Goal: Task Accomplishment & Management: Use online tool/utility

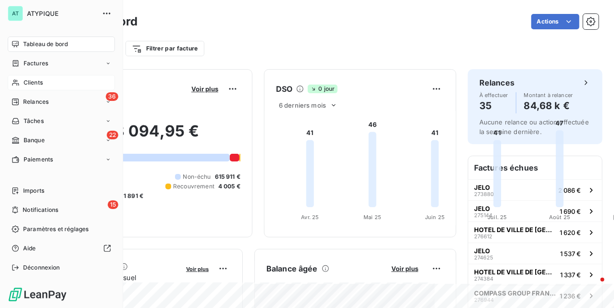
click at [32, 79] on span "Clients" at bounding box center [33, 82] width 19 height 9
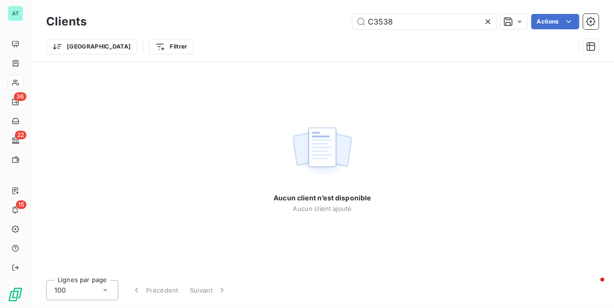
click at [156, 112] on div "Aucun client n’est disponible Aucun client ajouté" at bounding box center [322, 167] width 583 height 211
click at [427, 14] on input "C3538" at bounding box center [424, 21] width 144 height 15
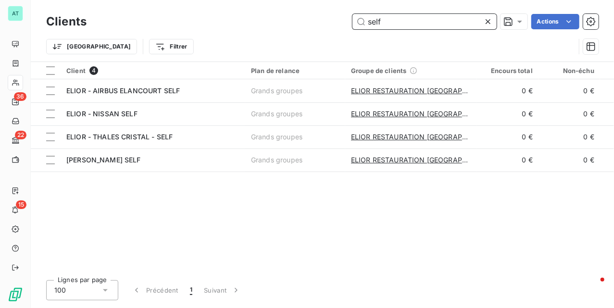
type input "self"
click at [487, 22] on icon at bounding box center [488, 22] width 10 height 10
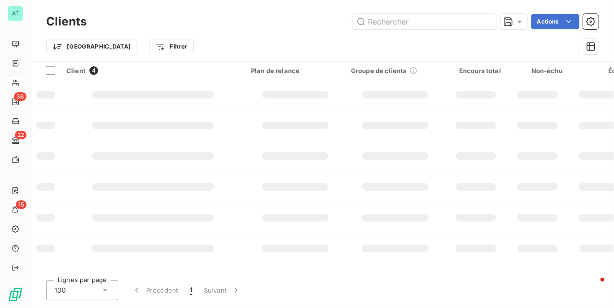
click at [342, 211] on td at bounding box center [295, 217] width 100 height 31
click at [10, 80] on div at bounding box center [15, 82] width 15 height 15
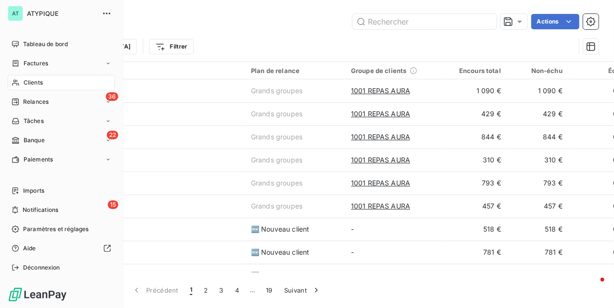
click at [18, 83] on icon at bounding box center [16, 83] width 8 height 8
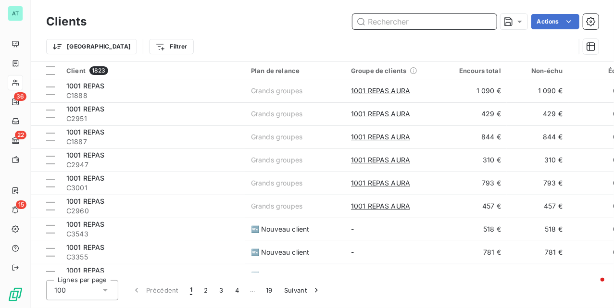
click at [406, 20] on input "text" at bounding box center [424, 21] width 144 height 15
paste input "C3538"
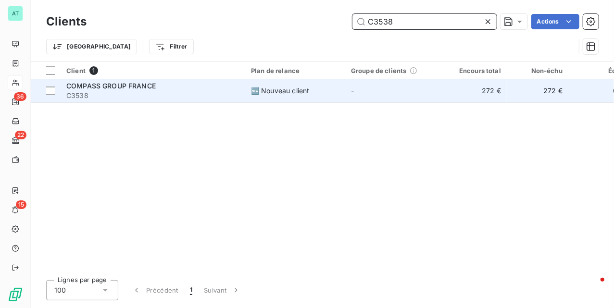
type input "C3538"
click at [128, 89] on span "COMPASS GROUP FRANCE" at bounding box center [110, 86] width 89 height 8
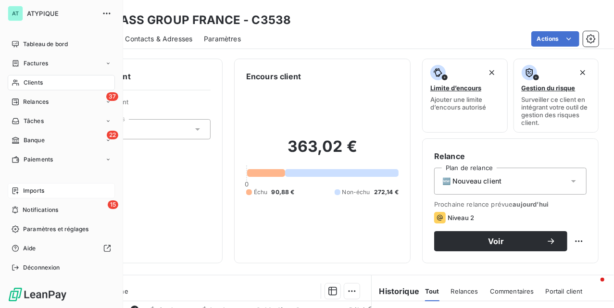
click at [41, 193] on span "Imports" at bounding box center [33, 191] width 21 height 9
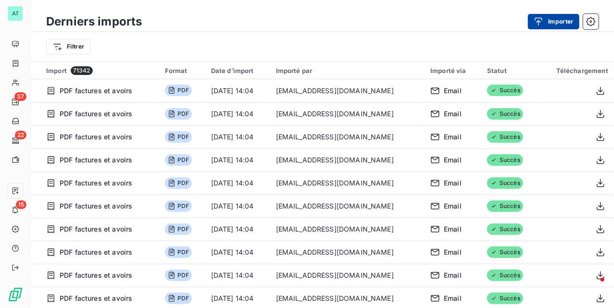
click at [546, 20] on div "button" at bounding box center [541, 22] width 14 height 10
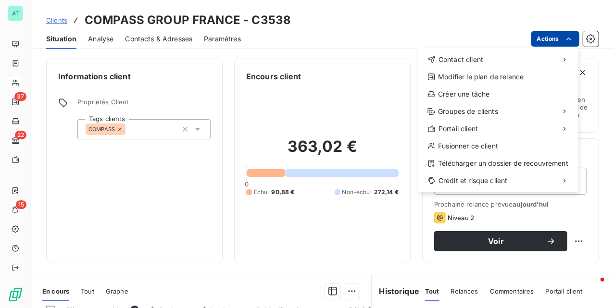
click at [555, 39] on html "AT 37 22 15 Clients COMPASS GROUP FRANCE - C3538 Situation Analyse Contacts & A…" at bounding box center [307, 154] width 614 height 308
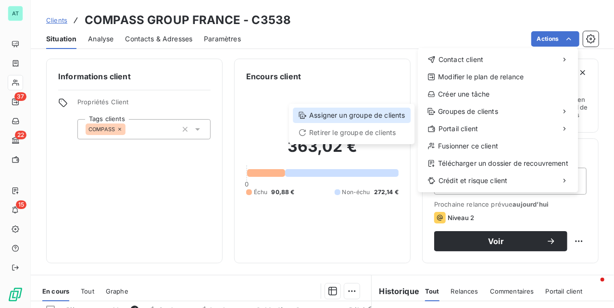
click at [385, 118] on div "Assigner un groupe de clients" at bounding box center [352, 115] width 118 height 15
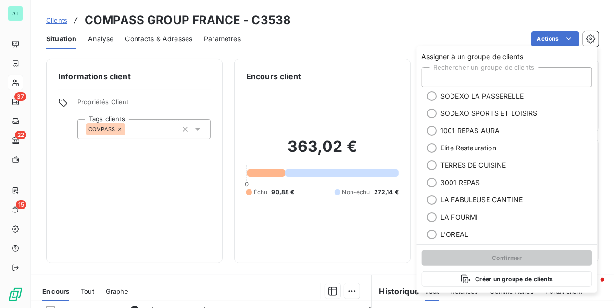
click at [504, 79] on div "Rechercher un groupe de clients" at bounding box center [507, 77] width 171 height 20
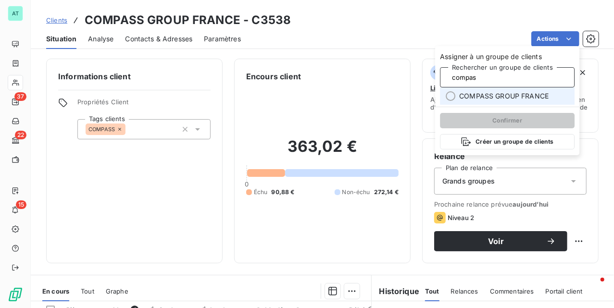
type input "compas"
click at [526, 96] on span "COMPASS GROUP FRANCE" at bounding box center [503, 96] width 89 height 10
type input "compas"
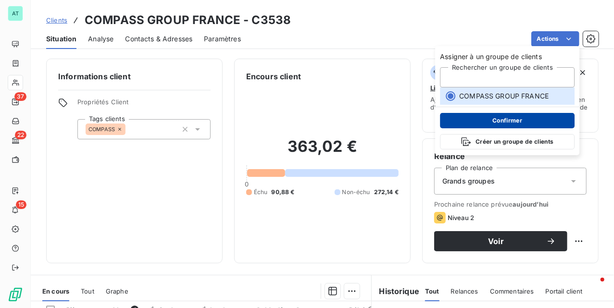
click at [510, 122] on button "Confirmer" at bounding box center [507, 120] width 135 height 15
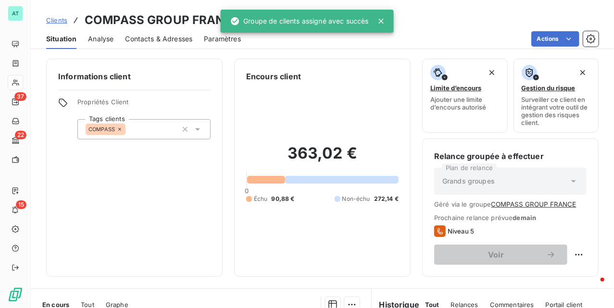
click at [118, 210] on div "Informations client Propriétés Client Tags clients COMPASS" at bounding box center [134, 168] width 176 height 218
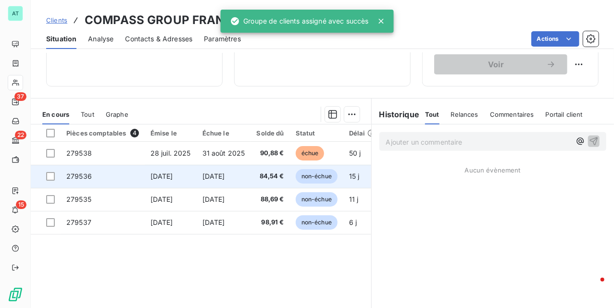
scroll to position [192, 0]
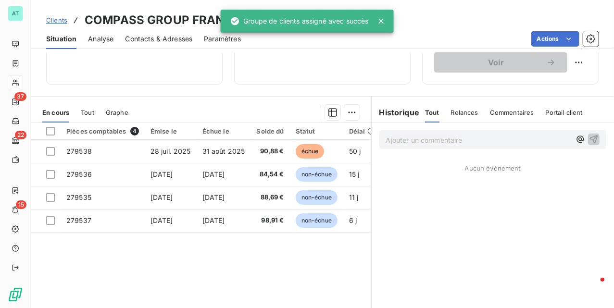
click at [220, 263] on div "Pièces comptables 4 Émise le Échue le Solde dû Statut Délai Retard Tag fracture…" at bounding box center [201, 215] width 340 height 185
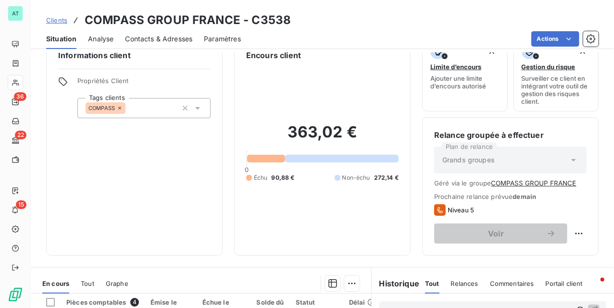
scroll to position [222, 0]
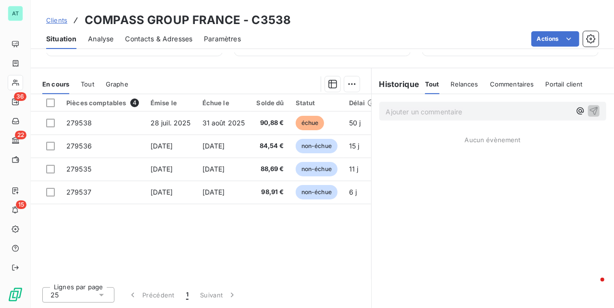
click at [204, 251] on div "Pièces comptables 4 Émise le Échue le Solde dû Statut Délai Retard Tag fracture…" at bounding box center [201, 186] width 340 height 185
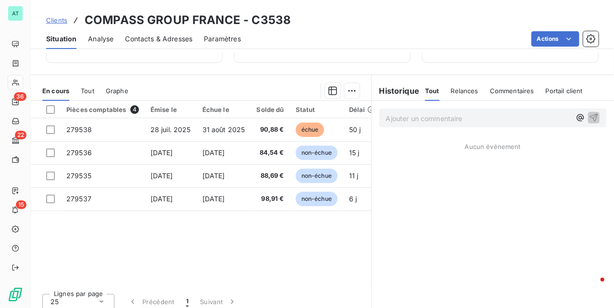
scroll to position [222, 0]
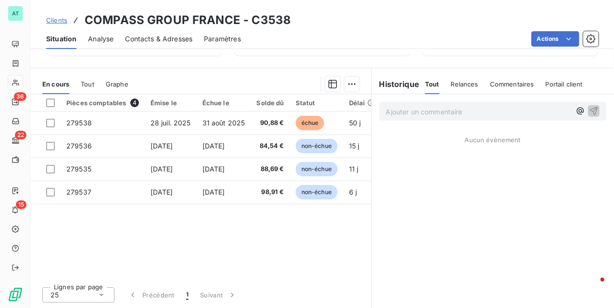
click at [216, 238] on div "Pièces comptables 4 Émise le Échue le Solde dû Statut Délai Retard Tag fracture…" at bounding box center [201, 186] width 340 height 185
click at [185, 234] on div "Pièces comptables 4 Émise le Échue le Solde dû Statut Délai Retard Tag fracture…" at bounding box center [201, 186] width 340 height 185
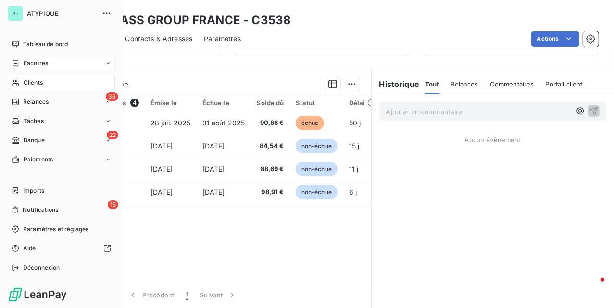
click at [42, 67] on span "Factures" at bounding box center [36, 63] width 25 height 9
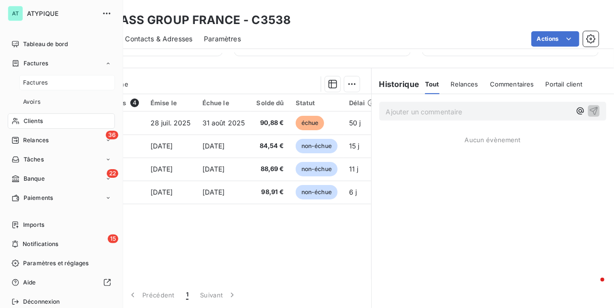
click at [38, 83] on span "Factures" at bounding box center [35, 82] width 25 height 9
click at [33, 117] on span "Clients" at bounding box center [33, 121] width 19 height 9
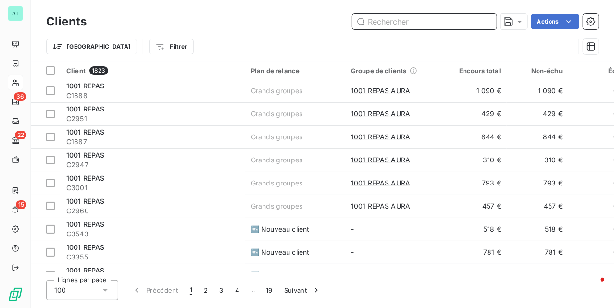
click at [416, 22] on input "text" at bounding box center [424, 21] width 144 height 15
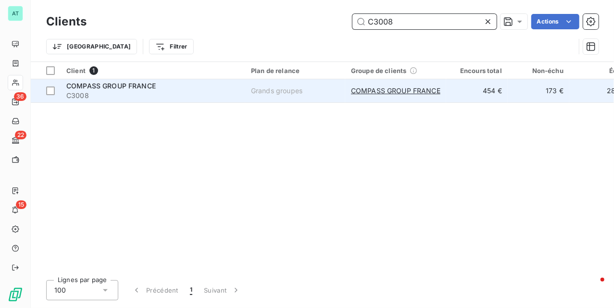
type input "C3008"
click at [99, 89] on span "COMPASS GROUP FRANCE" at bounding box center [110, 86] width 89 height 8
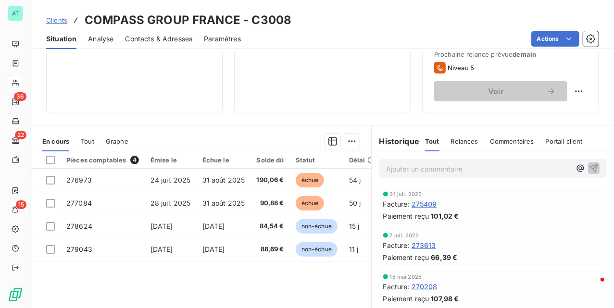
scroll to position [192, 0]
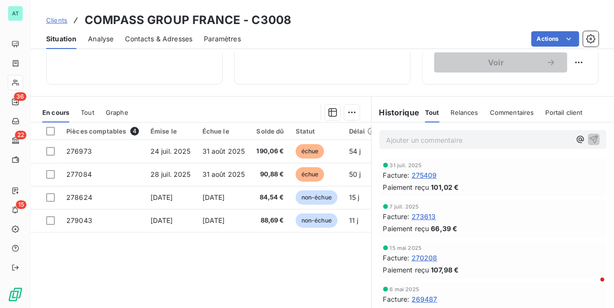
click at [208, 260] on div "Pièces comptables 4 Émise le Échue le Solde dû Statut Délai Retard Tag fracture…" at bounding box center [201, 215] width 340 height 185
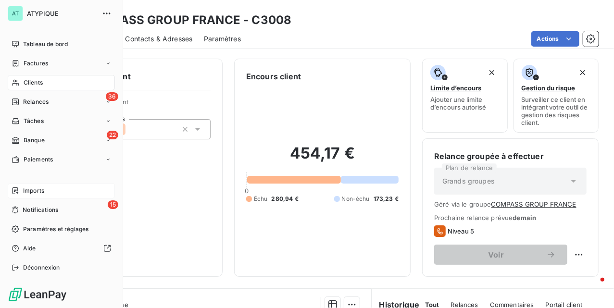
click at [51, 192] on div "Imports" at bounding box center [61, 190] width 107 height 15
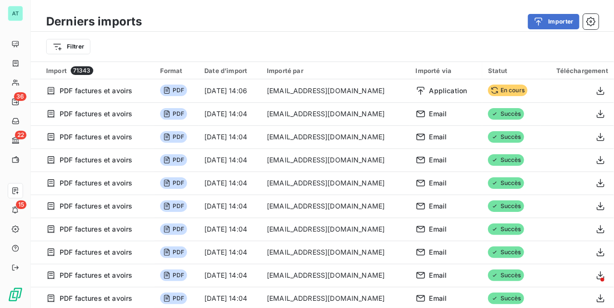
click at [369, 50] on div "Filtrer" at bounding box center [322, 47] width 552 height 18
drag, startPoint x: 263, startPoint y: 25, endPoint x: 256, endPoint y: 35, distance: 12.3
click at [256, 35] on div "Derniers imports Importer Filtrer" at bounding box center [322, 37] width 583 height 50
drag, startPoint x: 0, startPoint y: 0, endPoint x: 256, endPoint y: 37, distance: 258.4
click at [256, 37] on div "Filtrer" at bounding box center [322, 47] width 583 height 30
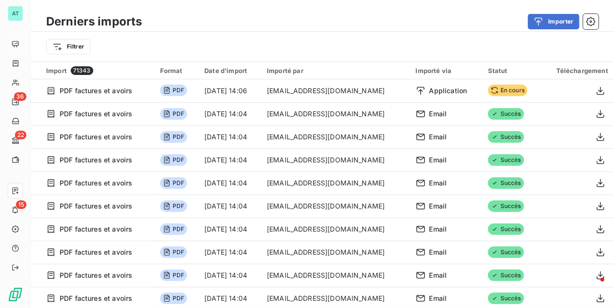
click at [324, 56] on div "Filtrer" at bounding box center [322, 47] width 583 height 30
click at [263, 47] on div "Filtrer" at bounding box center [322, 47] width 552 height 18
click at [214, 40] on div "Filtrer" at bounding box center [322, 47] width 552 height 18
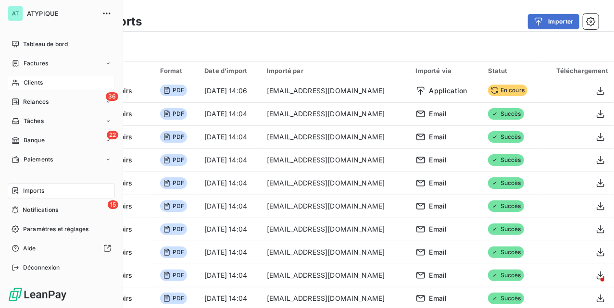
click at [22, 80] on div "Clients" at bounding box center [61, 82] width 107 height 15
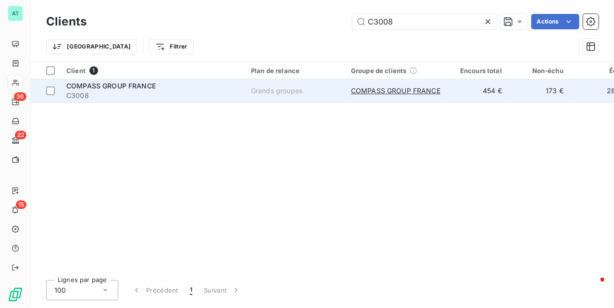
type input "C3008"
click at [119, 91] on span "C3008" at bounding box center [152, 96] width 173 height 10
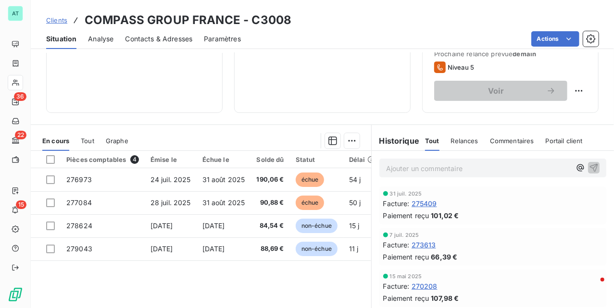
scroll to position [222, 0]
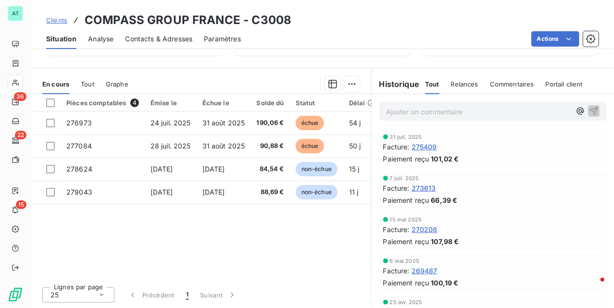
click at [212, 226] on div "Pièces comptables 4 Émise le Échue le Solde dû Statut Délai Retard Tag fracture…" at bounding box center [201, 186] width 340 height 185
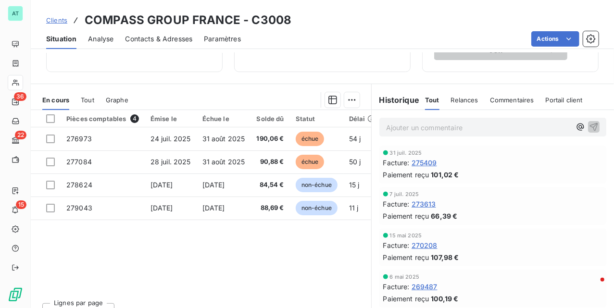
scroll to position [222, 0]
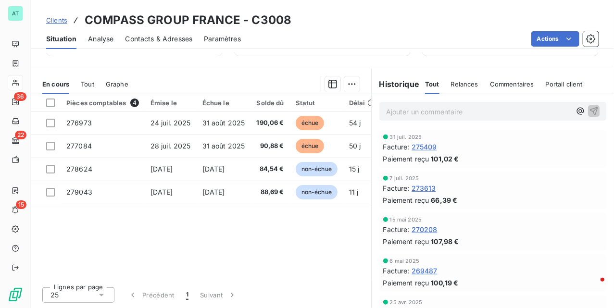
click at [238, 232] on div "Pièces comptables 4 Émise le Échue le Solde dû Statut Délai Retard Tag fracture…" at bounding box center [201, 186] width 340 height 185
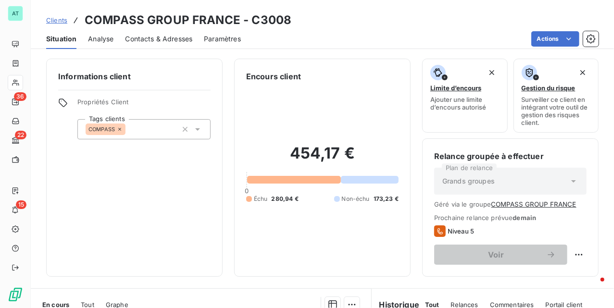
click at [167, 239] on div "Informations client Propriétés Client Tags clients COMPASS" at bounding box center [134, 168] width 176 height 218
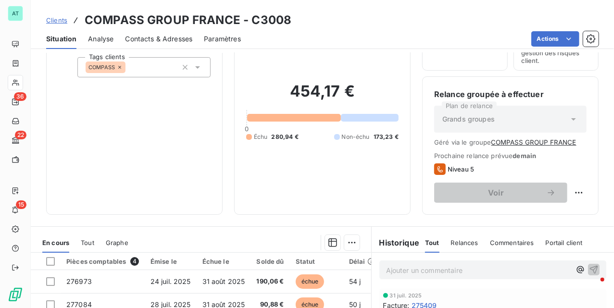
scroll to position [222, 0]
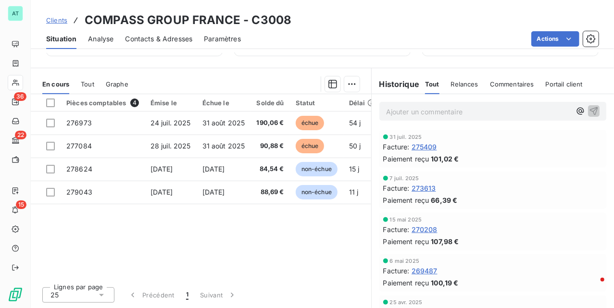
click at [190, 245] on div "Pièces comptables 4 Émise le Échue le Solde dû Statut Délai Retard Tag fracture…" at bounding box center [201, 186] width 340 height 185
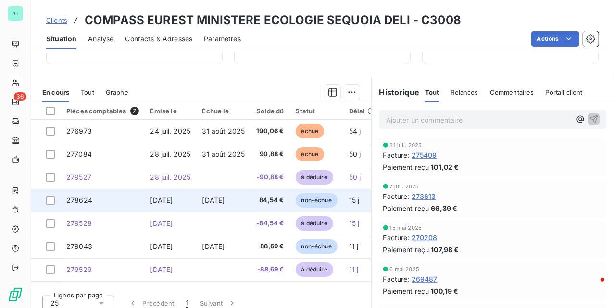
scroll to position [222, 0]
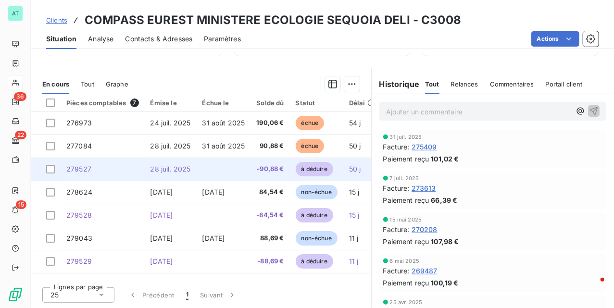
click at [150, 166] on span "28 juil. 2025" at bounding box center [170, 169] width 40 height 8
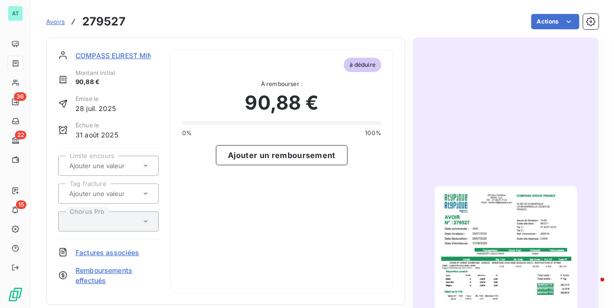
click at [121, 250] on span "Factures associées" at bounding box center [107, 253] width 64 height 10
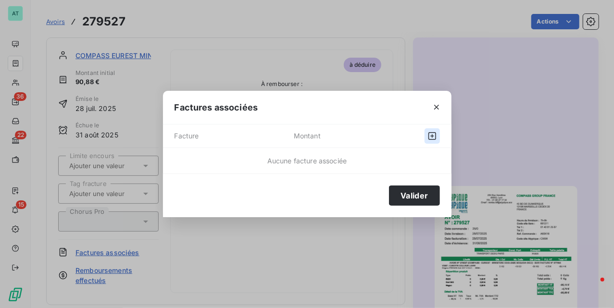
click at [426, 140] on button "button" at bounding box center [432, 135] width 15 height 15
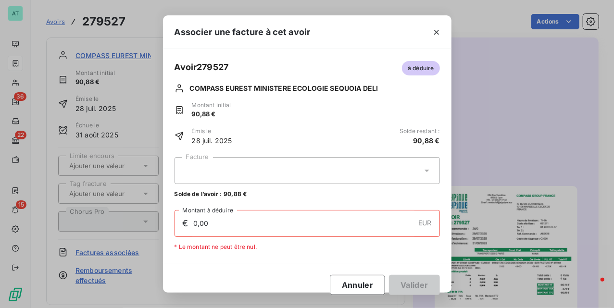
click at [310, 168] on div at bounding box center [307, 170] width 265 height 27
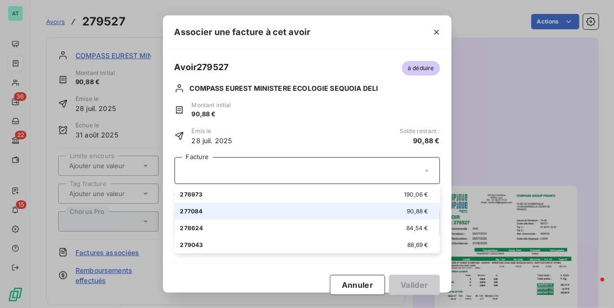
click at [272, 211] on div "277084 90,88 €" at bounding box center [307, 211] width 254 height 9
type input "90,88"
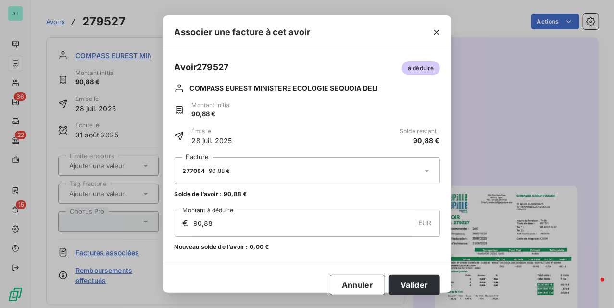
click at [213, 66] on span "Avoir 279527" at bounding box center [202, 67] width 54 height 13
copy span "279527"
click at [423, 286] on button "Valider" at bounding box center [414, 285] width 50 height 20
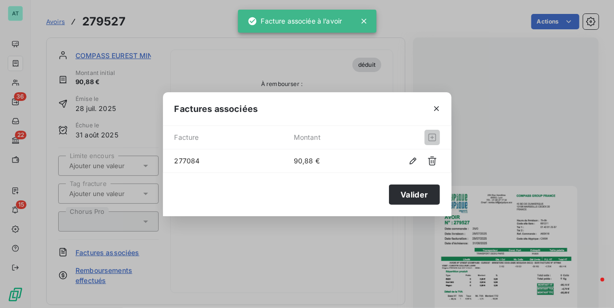
drag, startPoint x: 349, startPoint y: 258, endPoint x: 338, endPoint y: 247, distance: 15.3
click at [349, 260] on div "Factures associées Facture Montant 277084 90,88 € Valider" at bounding box center [307, 154] width 614 height 308
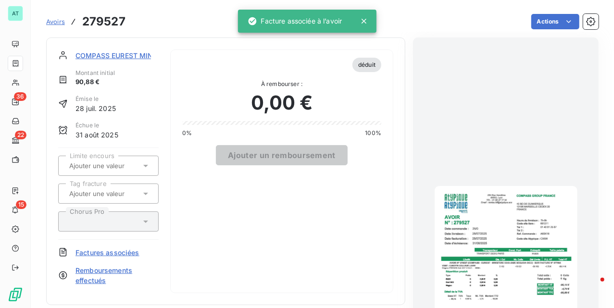
drag, startPoint x: 335, startPoint y: 232, endPoint x: 324, endPoint y: 214, distance: 20.5
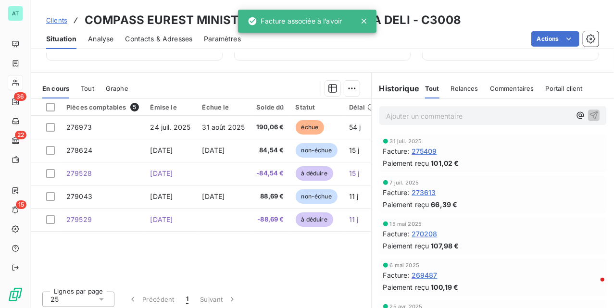
scroll to position [222, 0]
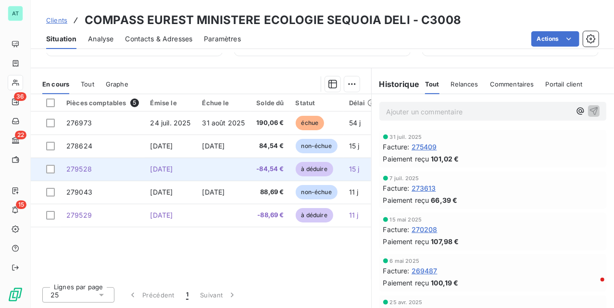
click at [173, 172] on span "[DATE]" at bounding box center [161, 169] width 23 height 8
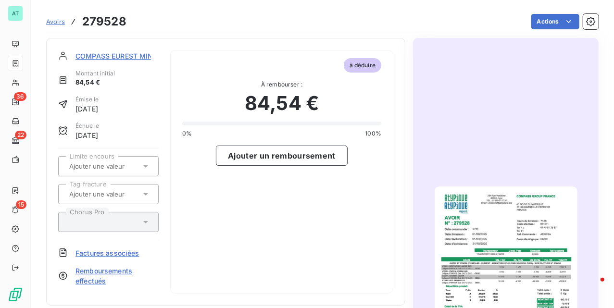
scroll to position [1, 0]
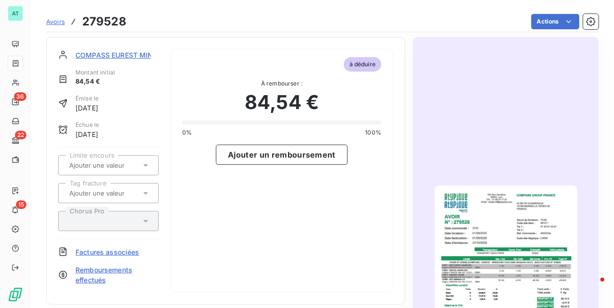
click at [123, 252] on span "Factures associées" at bounding box center [107, 252] width 64 height 10
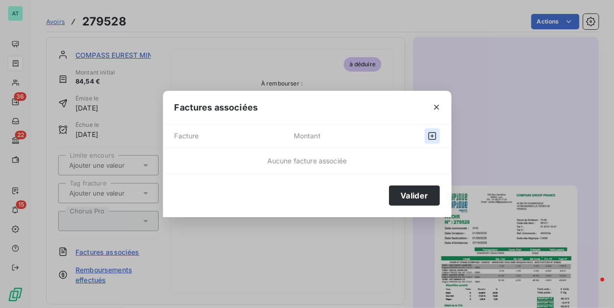
click at [433, 135] on icon "button" at bounding box center [432, 136] width 10 height 10
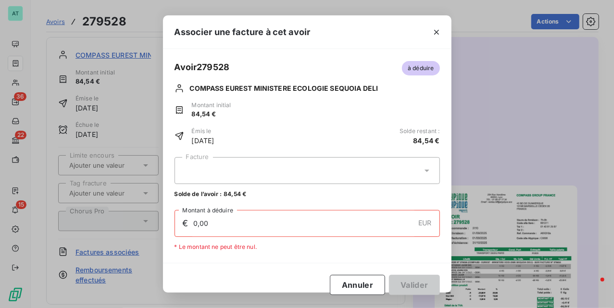
click at [268, 179] on div at bounding box center [307, 170] width 265 height 27
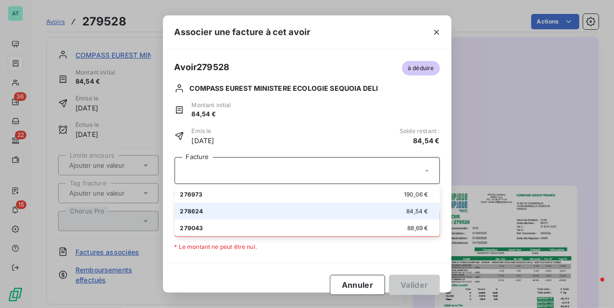
click at [250, 216] on li "278624 84,54 €" at bounding box center [307, 211] width 265 height 17
type input "84,54"
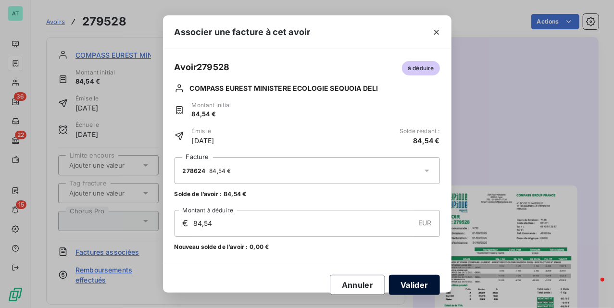
drag, startPoint x: 426, startPoint y: 287, endPoint x: 430, endPoint y: 291, distance: 5.4
click at [430, 291] on button "Valider" at bounding box center [414, 285] width 50 height 20
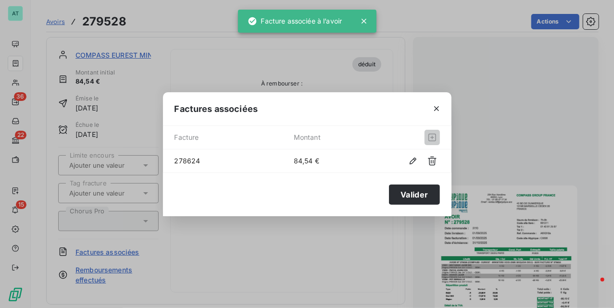
click at [338, 249] on div "Factures associées Facture Montant 278624 84,54 € [PERSON_NAME]" at bounding box center [307, 154] width 614 height 308
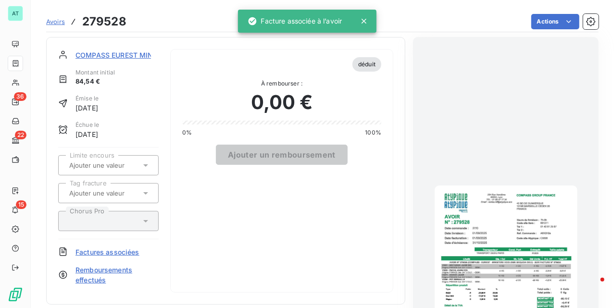
drag, startPoint x: 341, startPoint y: 249, endPoint x: 335, endPoint y: 245, distance: 6.7
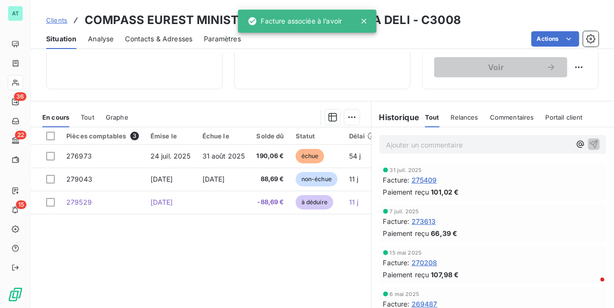
scroll to position [222, 0]
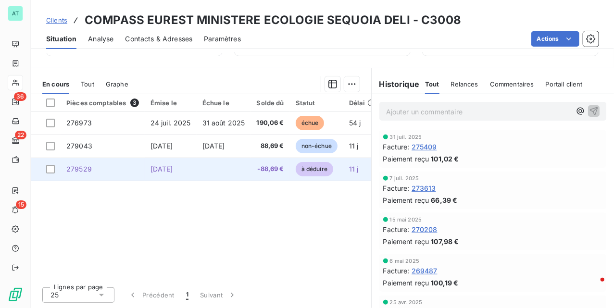
click at [91, 172] on span "279529" at bounding box center [78, 169] width 25 height 8
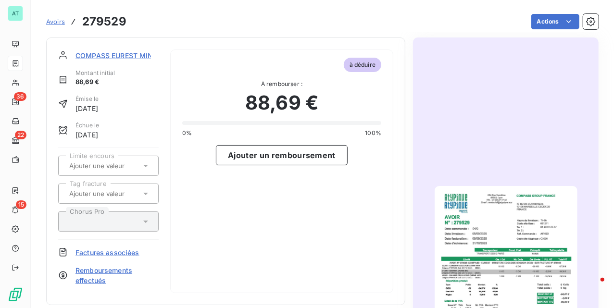
drag, startPoint x: 111, startPoint y: 196, endPoint x: 119, endPoint y: 196, distance: 8.7
click at [112, 196] on input "text" at bounding box center [116, 193] width 97 height 9
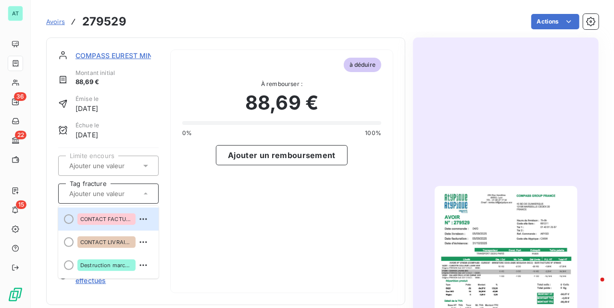
click at [239, 206] on div "à déduire À rembourser : 88,69 € 0% 100% Ajouter un remboursement" at bounding box center [281, 172] width 223 height 244
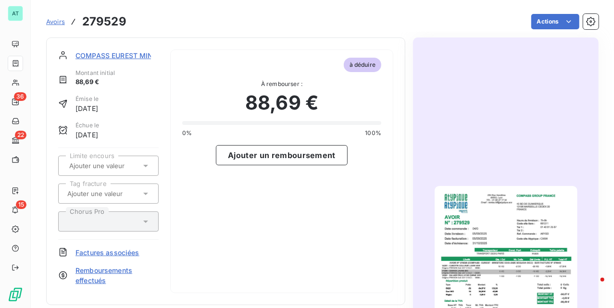
click at [120, 252] on span "Factures associées" at bounding box center [107, 253] width 64 height 10
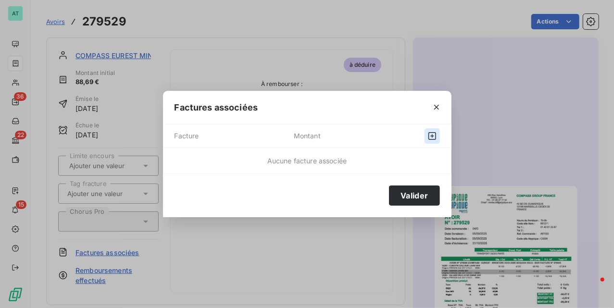
click at [436, 136] on icon "button" at bounding box center [432, 136] width 10 height 10
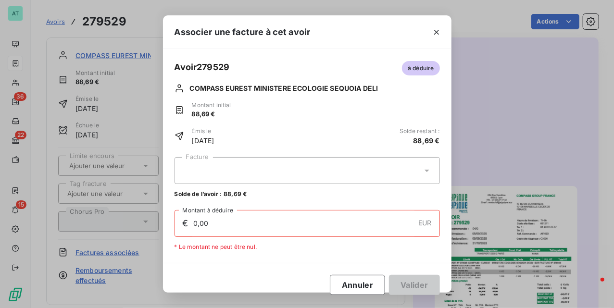
click at [351, 158] on div at bounding box center [307, 170] width 265 height 27
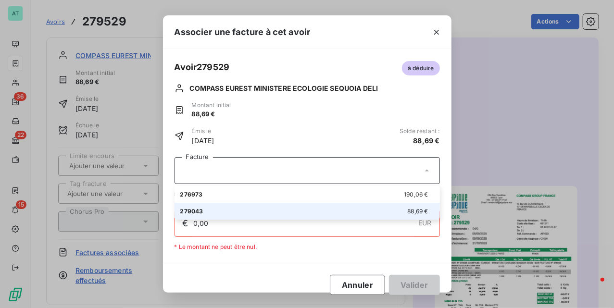
click at [306, 211] on div "279043 88,69 €" at bounding box center [307, 211] width 254 height 9
type input "88,69"
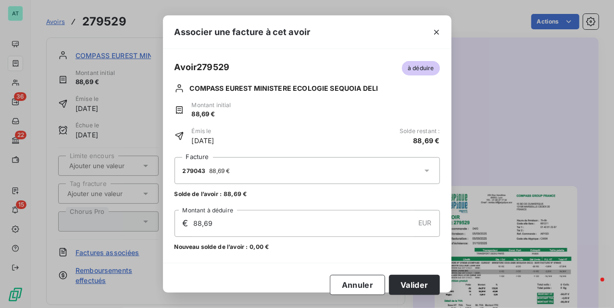
click at [218, 65] on span "Avoir 279529" at bounding box center [202, 67] width 55 height 13
copy span "279529"
click at [424, 287] on button "Valider" at bounding box center [414, 285] width 50 height 20
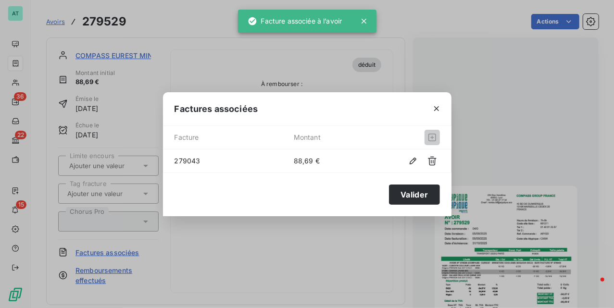
click at [331, 91] on div "Factures associées Facture Montant 279043 88,69 € Valider" at bounding box center [307, 154] width 614 height 308
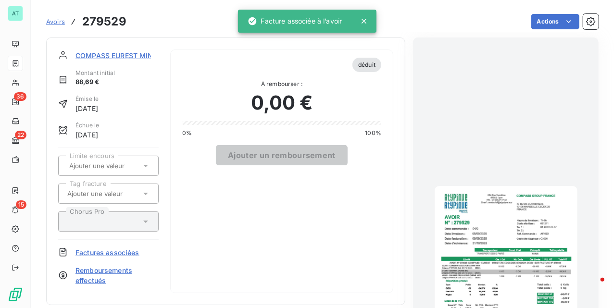
drag, startPoint x: 331, startPoint y: 72, endPoint x: 316, endPoint y: 66, distance: 16.0
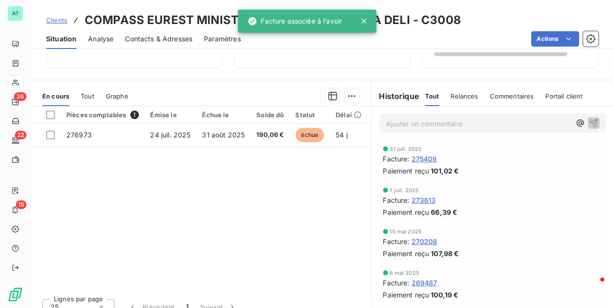
scroll to position [222, 0]
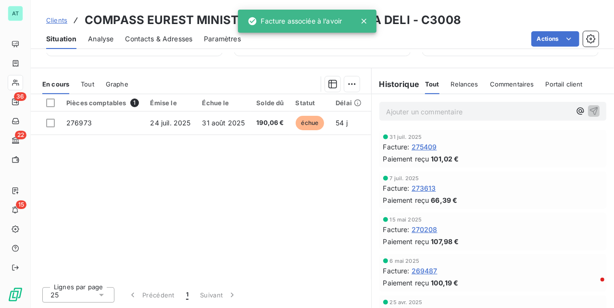
click at [206, 174] on div "Pièces comptables 1 Émise le Échue le Solde dû Statut Délai Retard Tag fracture…" at bounding box center [201, 186] width 340 height 185
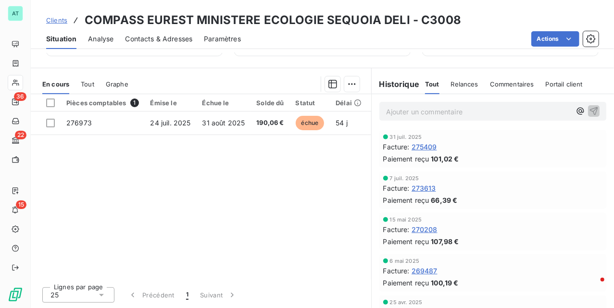
click at [243, 166] on div "Pièces comptables 1 Émise le Échue le Solde dû Statut Délai Retard Tag fracture…" at bounding box center [201, 186] width 340 height 185
click at [216, 193] on div "Pièces comptables 1 Émise le Échue le Solde dû Statut Délai Retard Tag fracture…" at bounding box center [201, 186] width 340 height 185
click at [270, 209] on div "Pièces comptables 1 Émise le Échue le Solde dû Statut Délai Retard Tag fracture…" at bounding box center [201, 186] width 340 height 185
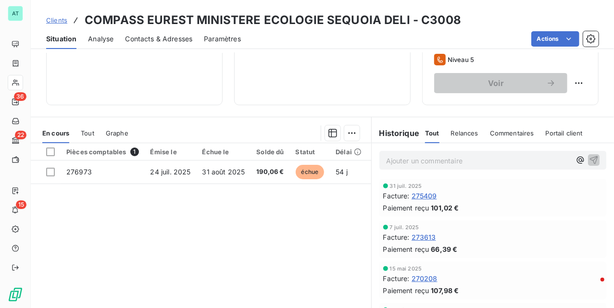
scroll to position [93, 0]
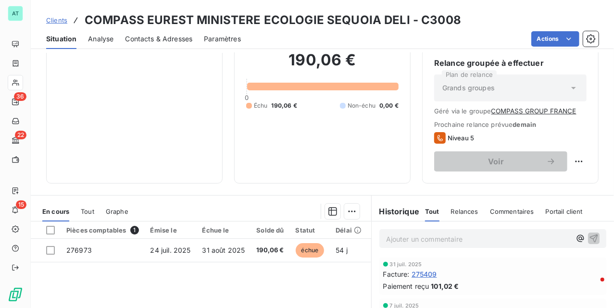
click at [170, 188] on div "Informations client Propriétés Client Tags clients COMPASS Encours client 190,0…" at bounding box center [322, 180] width 583 height 255
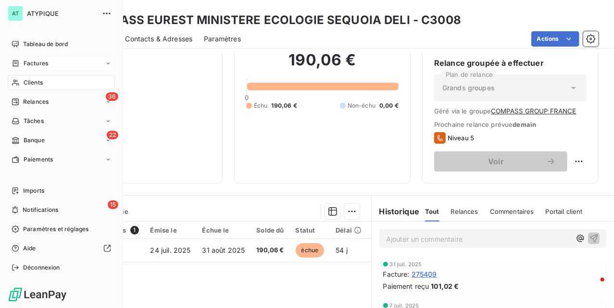
click at [33, 62] on span "Factures" at bounding box center [36, 63] width 25 height 9
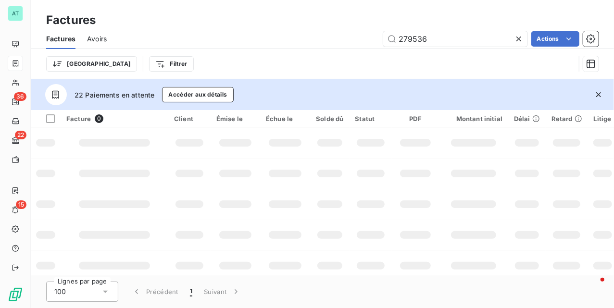
click at [602, 96] on icon "button" at bounding box center [599, 95] width 10 height 10
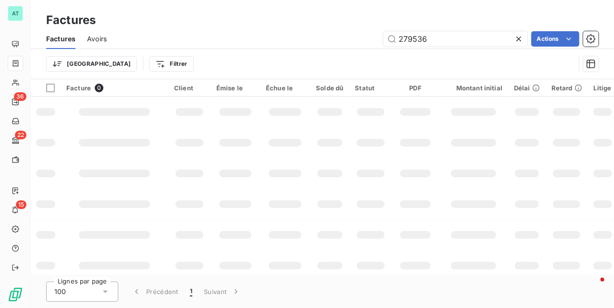
drag, startPoint x: 333, startPoint y: 194, endPoint x: 374, endPoint y: 135, distance: 71.9
click at [333, 195] on td at bounding box center [329, 204] width 39 height 31
click at [452, 29] on div "Factures Avoirs 279536 Actions" at bounding box center [322, 39] width 583 height 20
click at [449, 41] on input "279536" at bounding box center [455, 38] width 144 height 15
type input "279536"
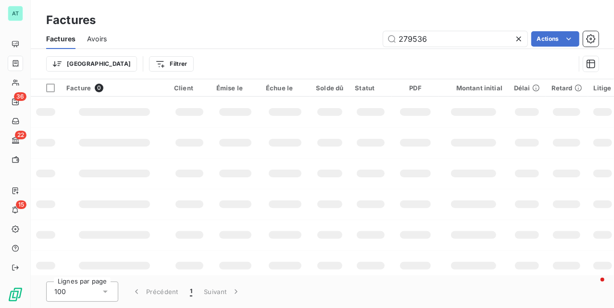
click at [269, 179] on td at bounding box center [285, 173] width 50 height 31
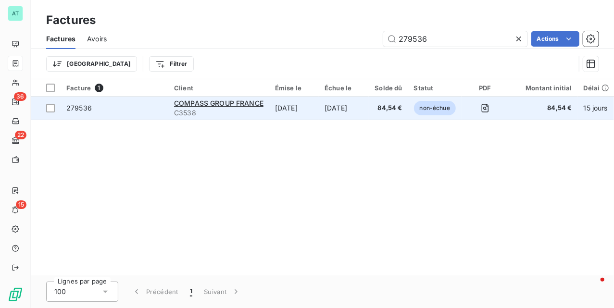
click at [78, 108] on span "279536" at bounding box center [78, 108] width 25 height 8
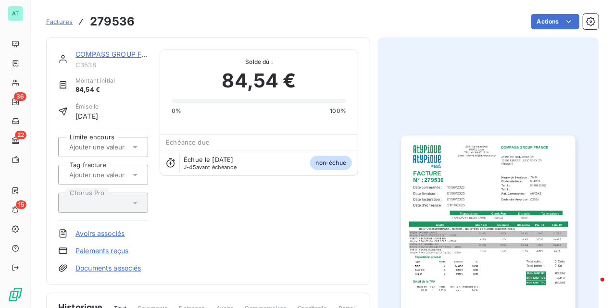
click at [535, 220] on img "button" at bounding box center [488, 259] width 174 height 246
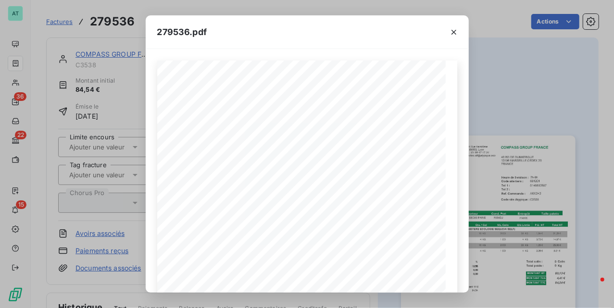
click at [512, 112] on div "279536.pdf COMPASS GROUP FRANCE 40 BD DE DUNKERQUE 13196 [GEOGRAPHIC_DATA] CEDE…" at bounding box center [307, 154] width 614 height 308
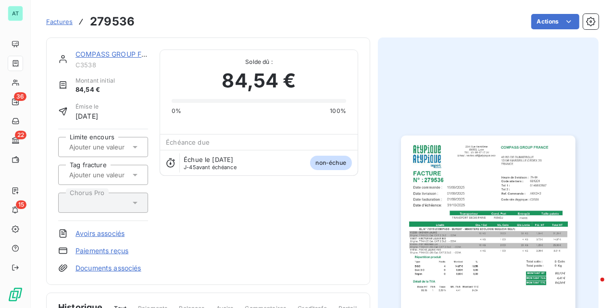
click at [551, 194] on img "button" at bounding box center [488, 259] width 174 height 246
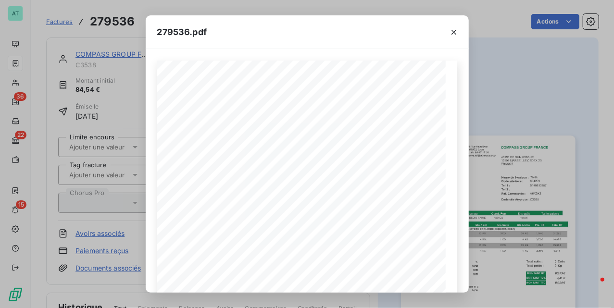
click at [549, 197] on div "279536.pdf COMPASS GROUP FRANCE 40 BD DE DUNKERQUE 13196 [GEOGRAPHIC_DATA] CEDE…" at bounding box center [307, 154] width 614 height 308
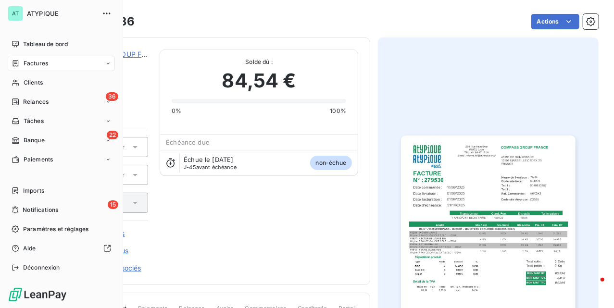
drag, startPoint x: 25, startPoint y: 66, endPoint x: 230, endPoint y: 39, distance: 206.0
click at [26, 65] on span "Factures" at bounding box center [36, 63] width 25 height 9
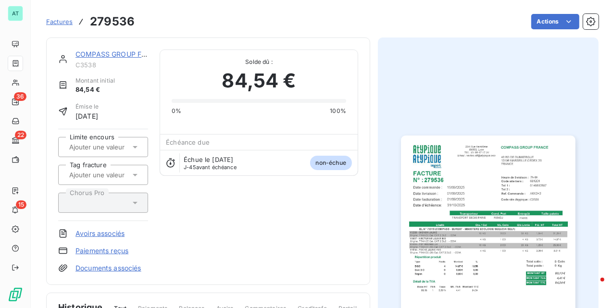
click at [62, 19] on span "Factures" at bounding box center [59, 22] width 26 height 8
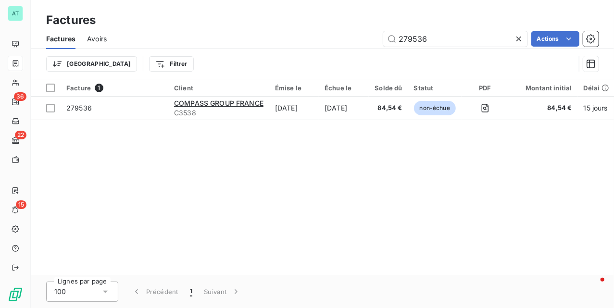
drag, startPoint x: 443, startPoint y: 35, endPoint x: 315, endPoint y: 48, distance: 128.1
click at [315, 48] on div "Factures Avoirs 279536 Actions" at bounding box center [322, 39] width 583 height 20
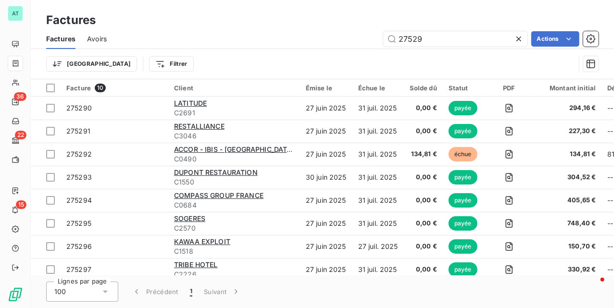
type input "27529"
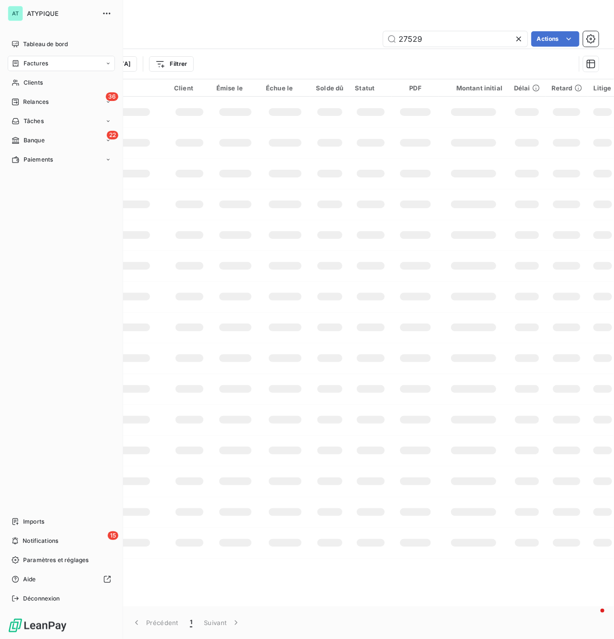
drag, startPoint x: 55, startPoint y: 63, endPoint x: 88, endPoint y: 61, distance: 32.8
click at [59, 63] on div "Factures" at bounding box center [61, 63] width 107 height 15
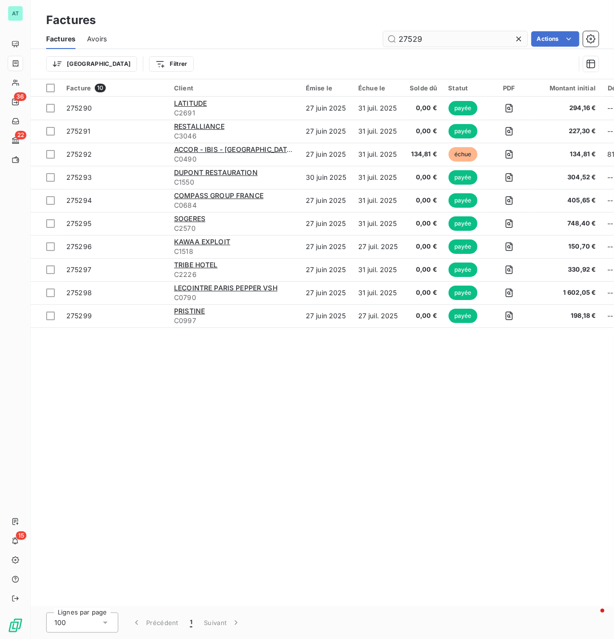
click at [520, 40] on icon at bounding box center [519, 39] width 10 height 10
drag, startPoint x: 202, startPoint y: 39, endPoint x: 227, endPoint y: 47, distance: 26.2
click at [204, 39] on div "Actions" at bounding box center [358, 38] width 480 height 15
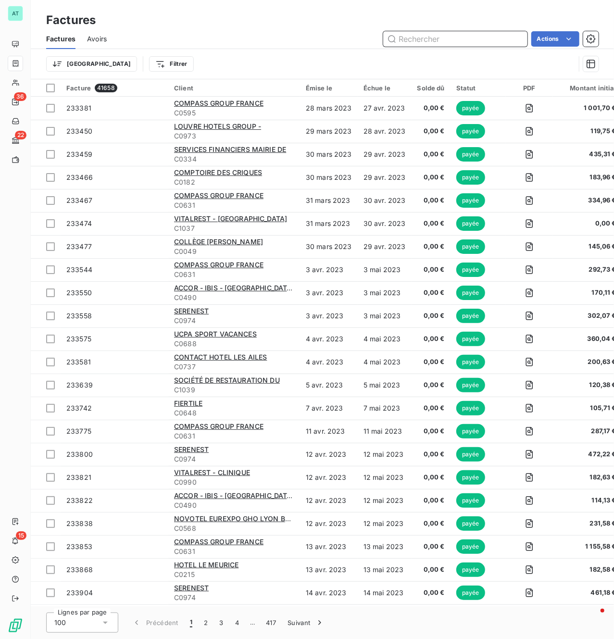
click at [429, 37] on input "text" at bounding box center [455, 38] width 144 height 15
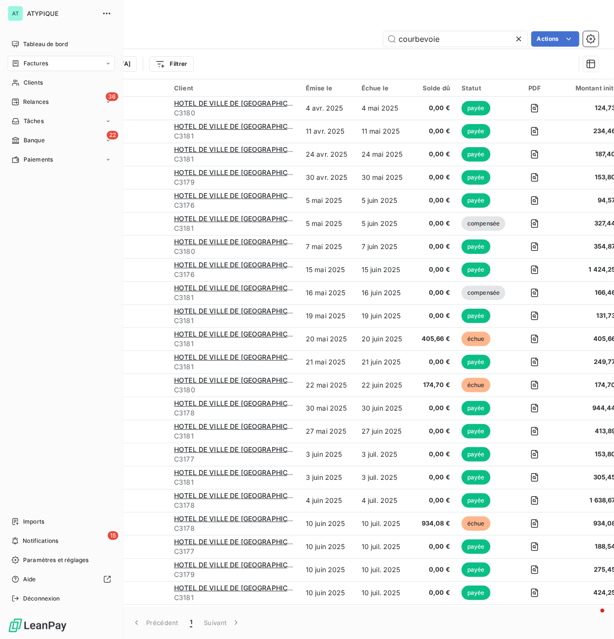
drag, startPoint x: 41, startPoint y: 63, endPoint x: 64, endPoint y: 67, distance: 23.4
click at [43, 63] on span "Factures" at bounding box center [36, 63] width 25 height 9
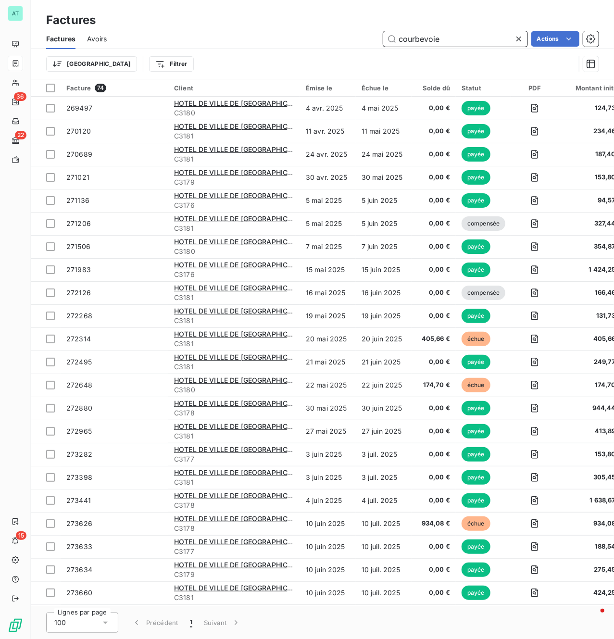
click at [481, 43] on input "courbevoie" at bounding box center [455, 38] width 144 height 15
paste input "269497"
paste input "text"
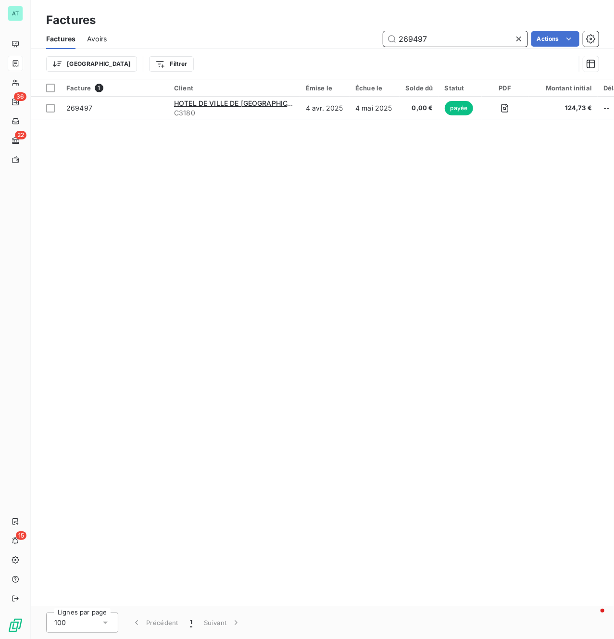
click at [447, 38] on input "269497" at bounding box center [455, 38] width 144 height 15
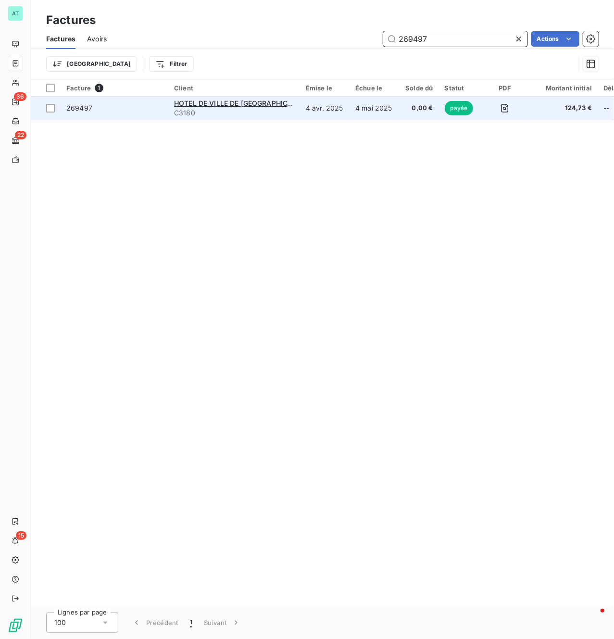
paste input "73282"
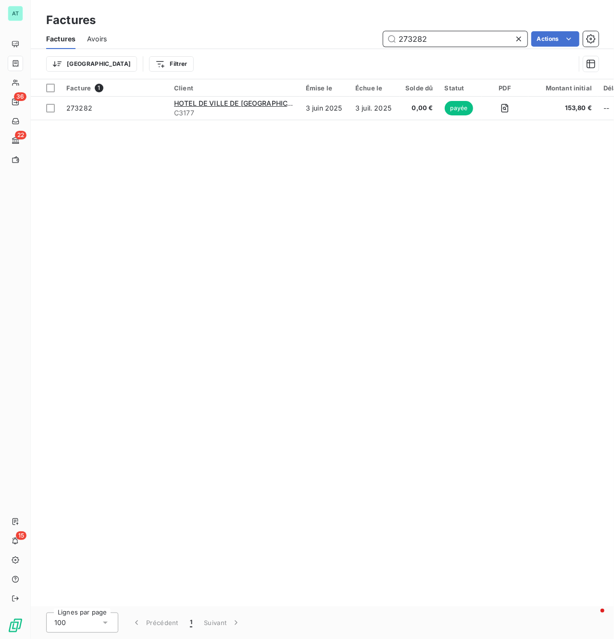
click at [435, 38] on input "273282" at bounding box center [455, 38] width 144 height 15
paste input "661"
click at [427, 41] on input "276612" at bounding box center [455, 38] width 144 height 15
paste input "7174"
type input "277174"
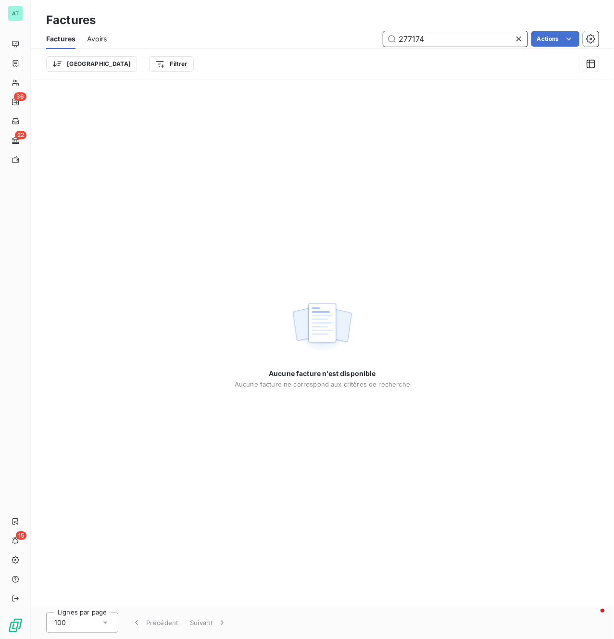
click at [88, 41] on span "Avoirs" at bounding box center [97, 39] width 20 height 10
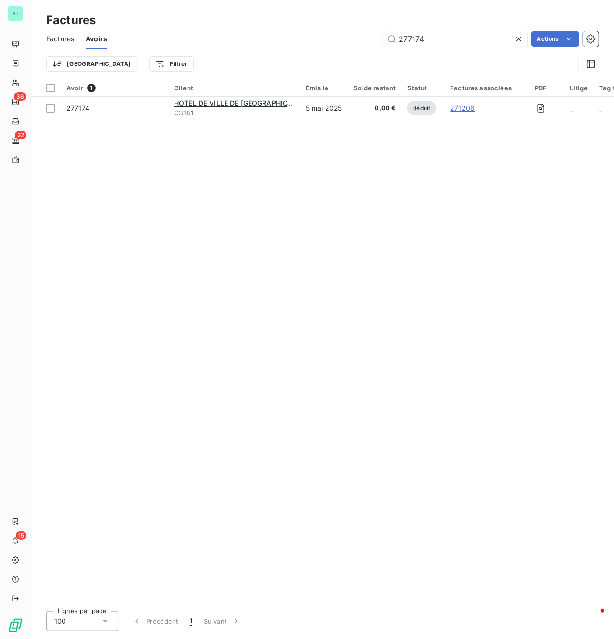
click at [224, 216] on div "Avoir 1 Client Émis le Solde restant Statut Factures associées PDF Litige Tag f…" at bounding box center [322, 341] width 583 height 524
click at [415, 134] on div "Avoir 1 Client Émis le Solde restant Statut Factures associées PDF Litige Tag f…" at bounding box center [322, 341] width 583 height 524
drag, startPoint x: 454, startPoint y: 36, endPoint x: 294, endPoint y: 49, distance: 160.2
click at [295, 49] on div "Factures Avoirs 277174 Actions Trier Filtrer" at bounding box center [322, 54] width 583 height 50
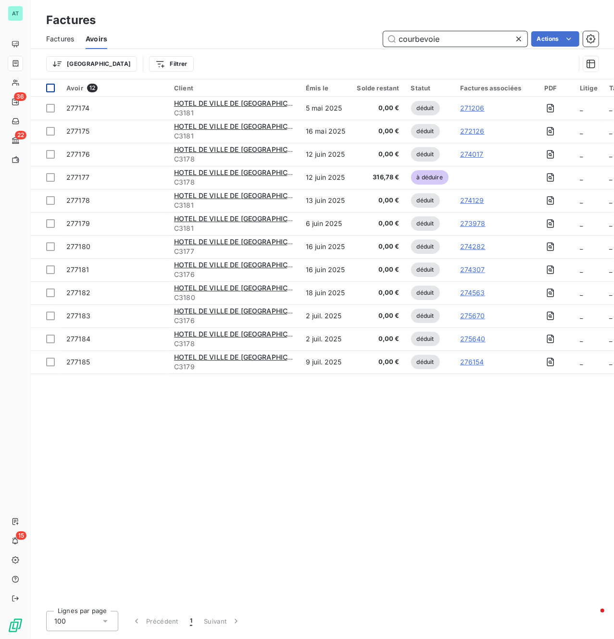
type input "courbevoie"
click at [52, 88] on div at bounding box center [50, 88] width 9 height 9
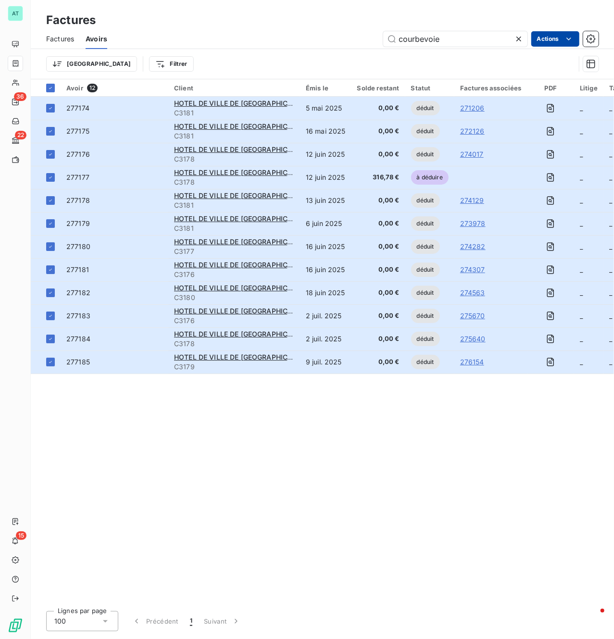
click at [558, 38] on html "AT 36 22 15 Factures Factures Avoirs courbevoie Actions Trier Filtrer Avoir 12 …" at bounding box center [307, 319] width 614 height 639
click at [540, 79] on div "Exporter les avoirs (12 avoirs)" at bounding box center [516, 76] width 117 height 15
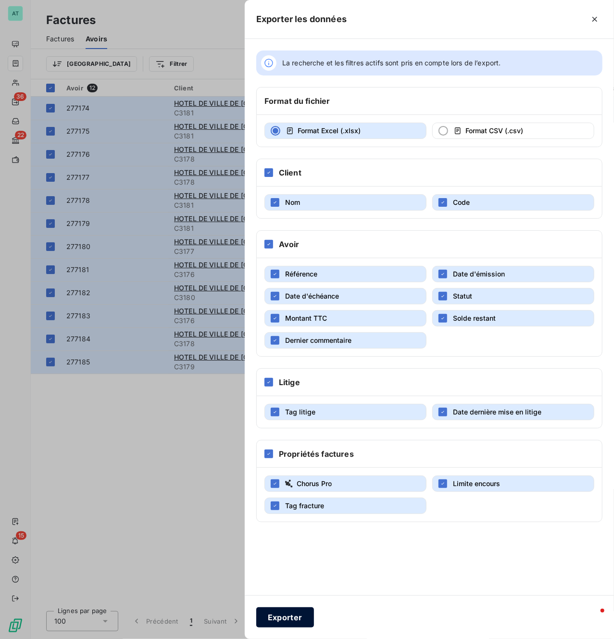
click at [299, 308] on button "Exporter" at bounding box center [285, 617] width 58 height 20
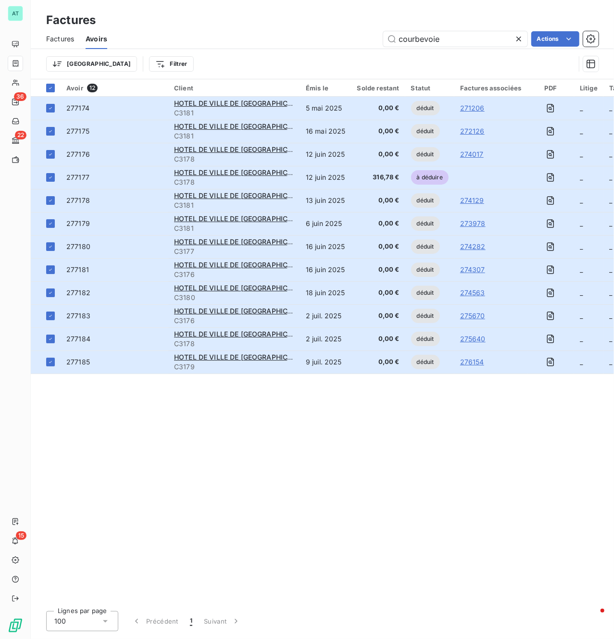
click at [312, 308] on div "Avoir 12 Client Émis le Solde restant Statut Factures associées PDF Litige Tag …" at bounding box center [322, 341] width 583 height 524
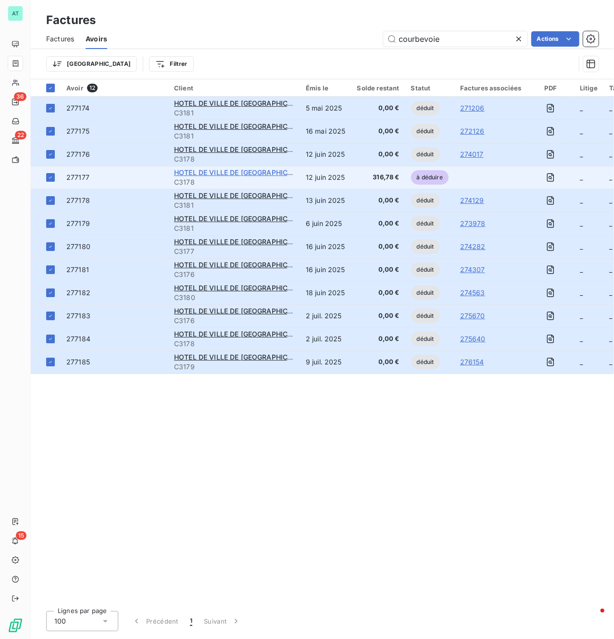
click at [247, 174] on span "HOTEL DE VILLE DE [GEOGRAPHIC_DATA]" at bounding box center [242, 172] width 136 height 8
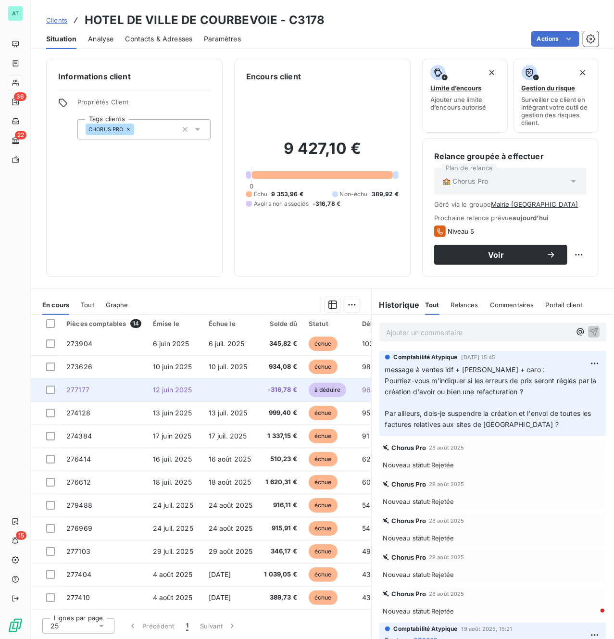
click at [110, 308] on td "277177" at bounding box center [104, 389] width 87 height 23
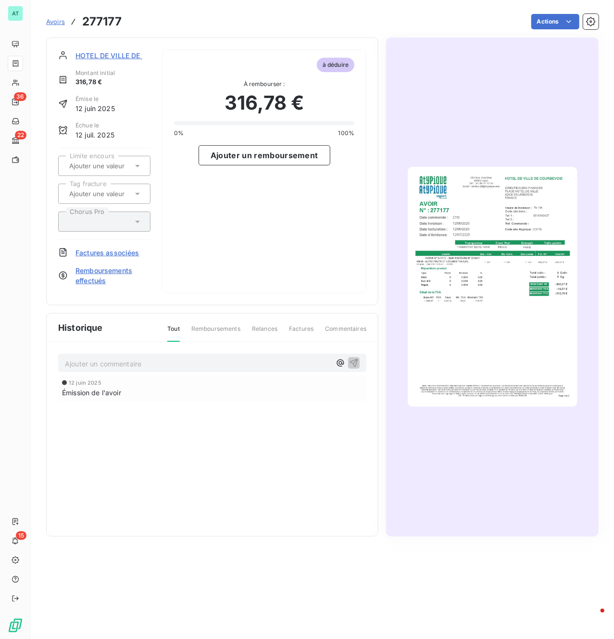
click at [431, 251] on img "button" at bounding box center [493, 287] width 170 height 240
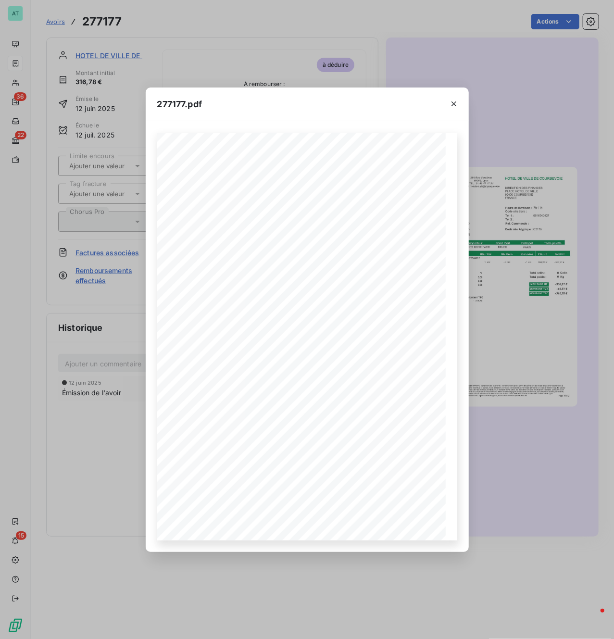
click at [474, 259] on div "277177.pdf HOTEL DE VILLE DE [GEOGRAPHIC_DATA] DIRECTION DES FINANCES [GEOGRAPH…" at bounding box center [307, 319] width 614 height 639
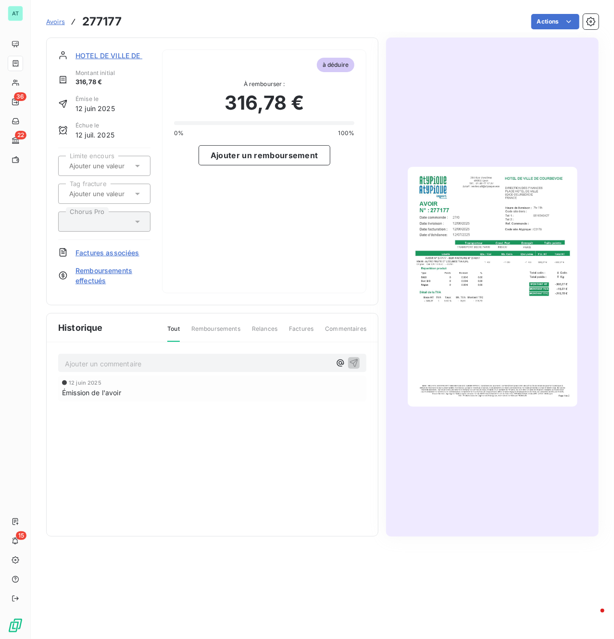
click at [93, 254] on span "Factures associées" at bounding box center [107, 253] width 64 height 10
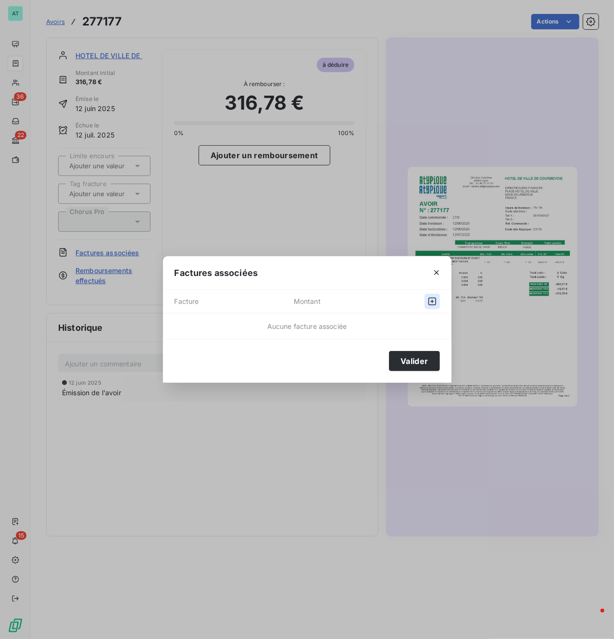
click at [429, 305] on icon "button" at bounding box center [432, 302] width 10 height 10
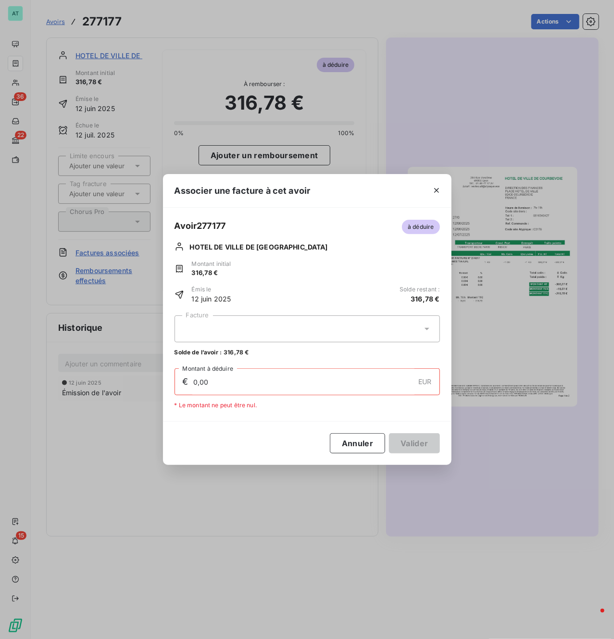
click at [265, 308] on div at bounding box center [307, 328] width 265 height 27
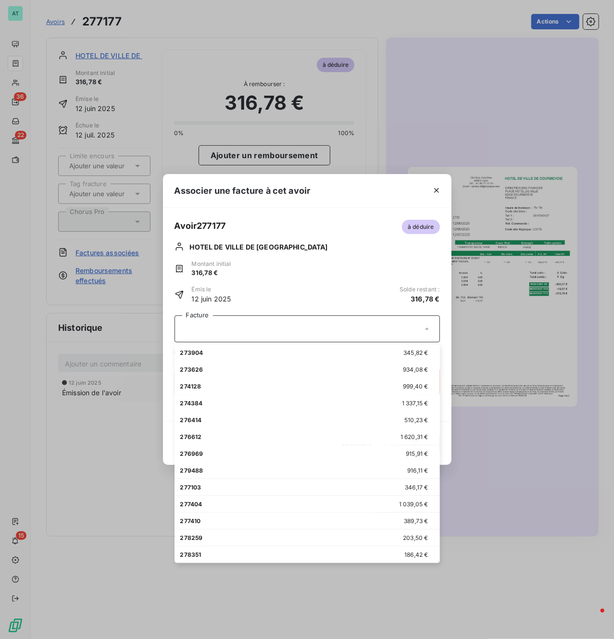
click at [232, 95] on div "Associer une facture à cet avoir Avoir 277177 à déduire HOTEL DE VILLE DE [GEOG…" at bounding box center [307, 319] width 614 height 639
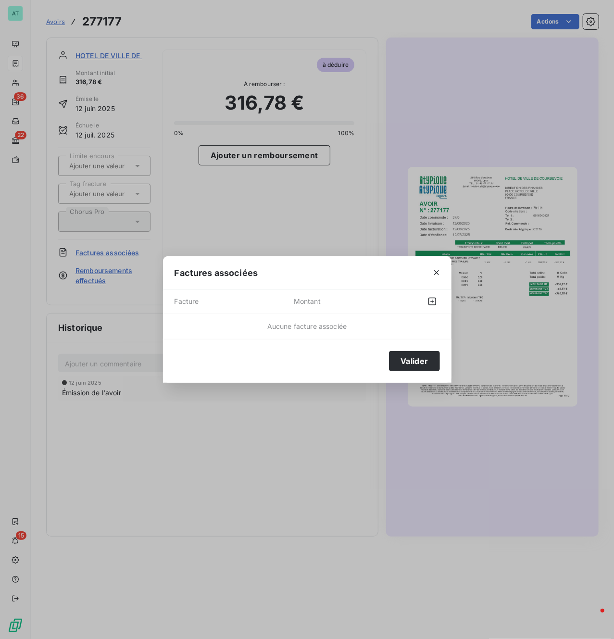
click at [268, 111] on div "Factures associées Facture Montant Aucune facture associée Valider" at bounding box center [307, 319] width 614 height 639
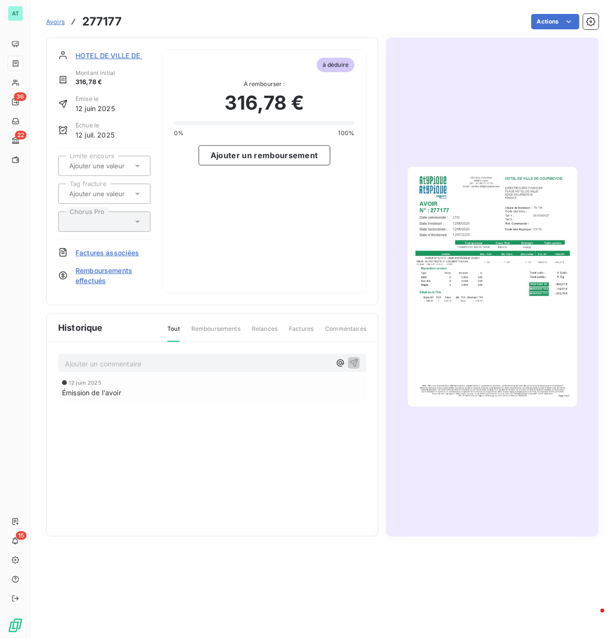
click at [526, 247] on img "button" at bounding box center [493, 287] width 170 height 240
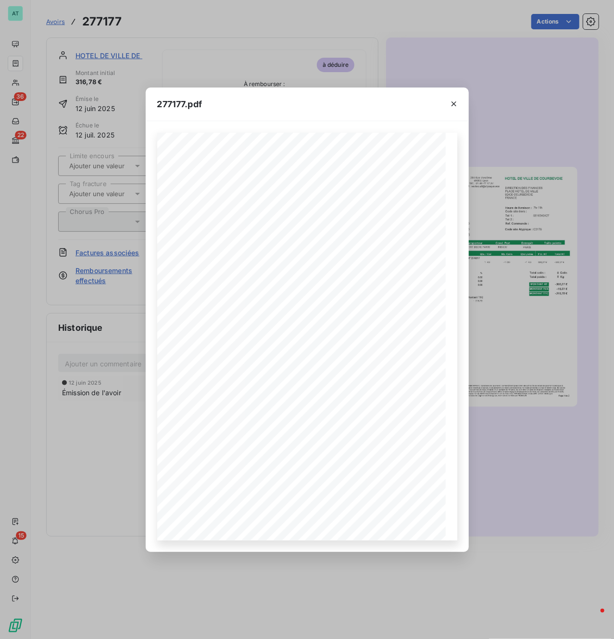
click at [194, 51] on div "277177.pdf HOTEL DE VILLE DE [GEOGRAPHIC_DATA] DIRECTION DES FINANCES [GEOGRAPH…" at bounding box center [307, 319] width 614 height 639
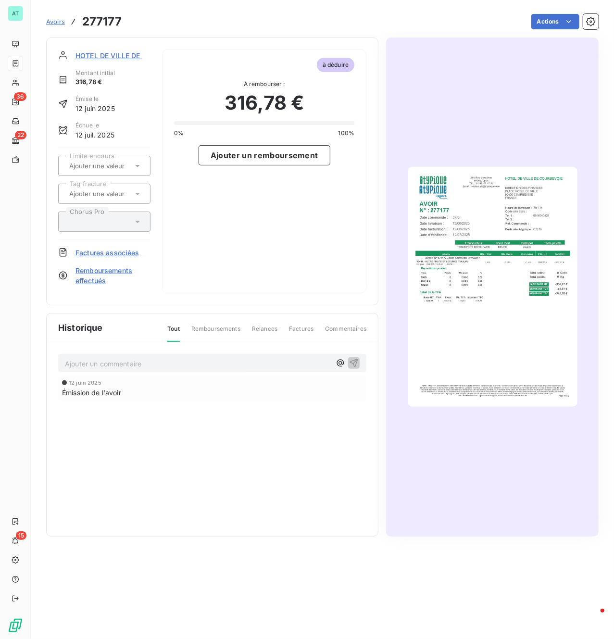
click at [110, 58] on span "HOTEL DE VILLE DE [GEOGRAPHIC_DATA]" at bounding box center [143, 55] width 136 height 10
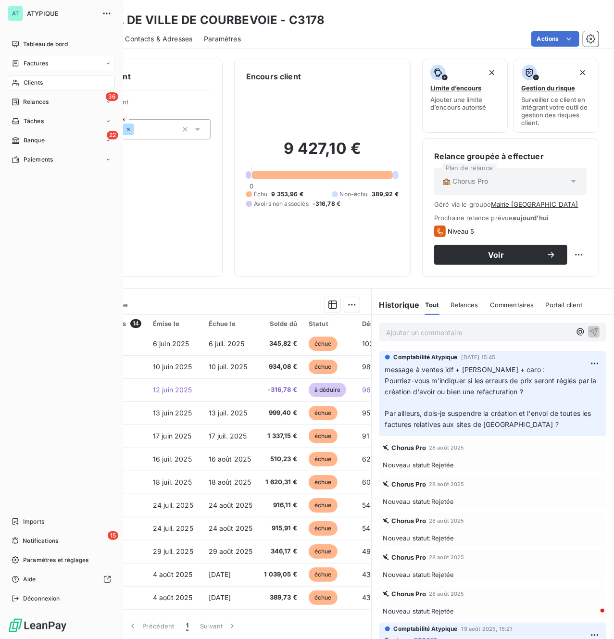
click at [29, 64] on span "Factures" at bounding box center [36, 63] width 25 height 9
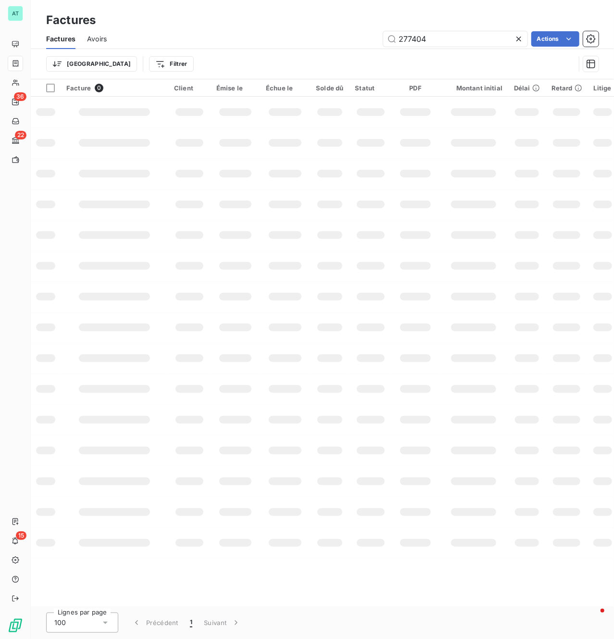
type input "277404"
click at [268, 264] on td at bounding box center [285, 266] width 50 height 31
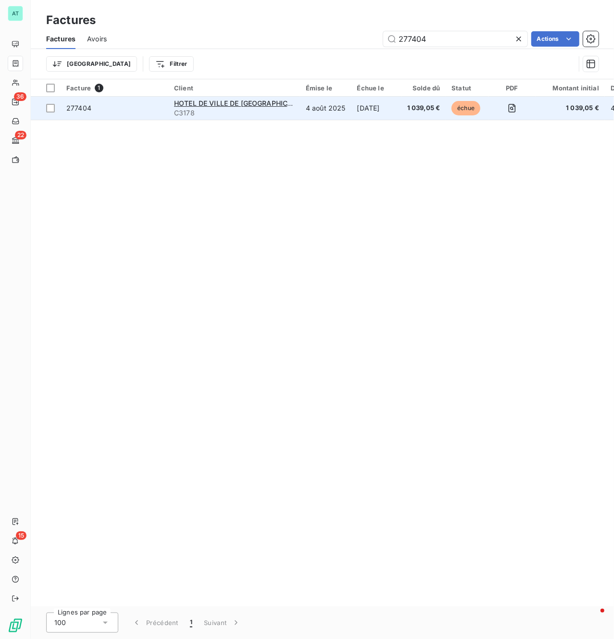
click at [64, 106] on td "277404" at bounding box center [115, 108] width 108 height 23
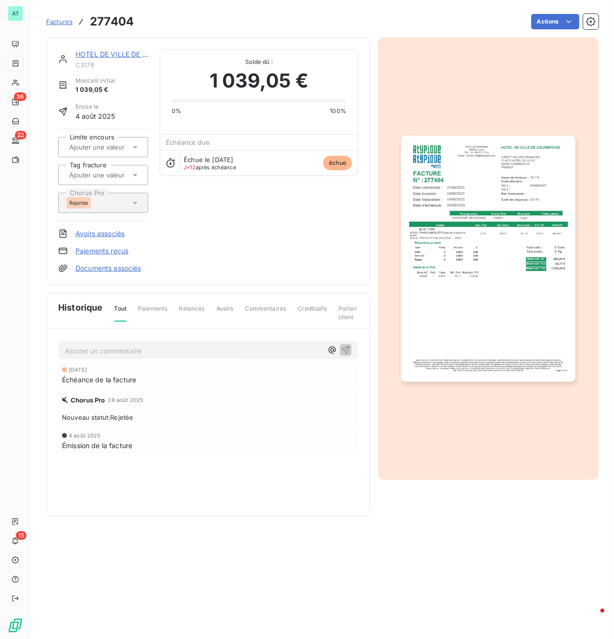
click at [496, 198] on img "button" at bounding box center [488, 259] width 174 height 246
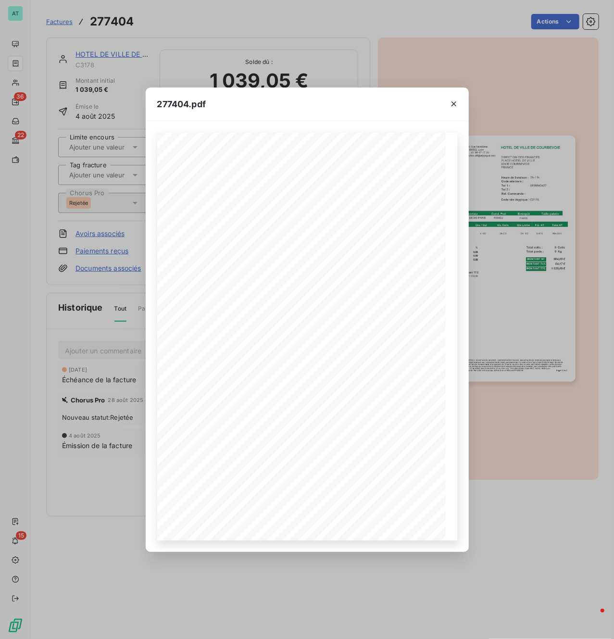
click at [72, 107] on div "277404.pdf HOTEL DE VILLE DE [GEOGRAPHIC_DATA] DIRECTION DES FINANCES [GEOGRAPH…" at bounding box center [307, 319] width 614 height 639
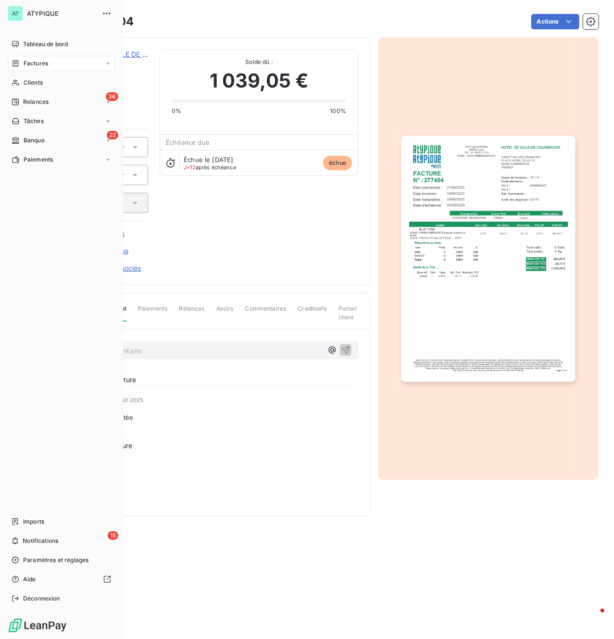
click at [18, 64] on icon at bounding box center [16, 64] width 8 height 8
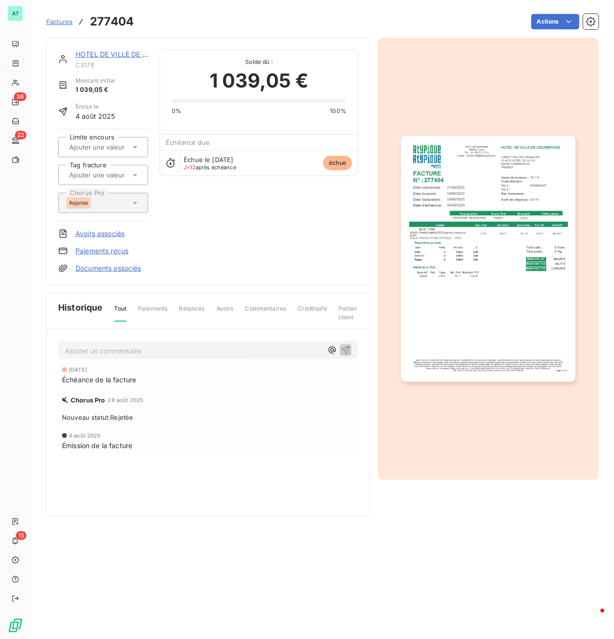
click at [67, 18] on span "Factures" at bounding box center [59, 22] width 26 height 8
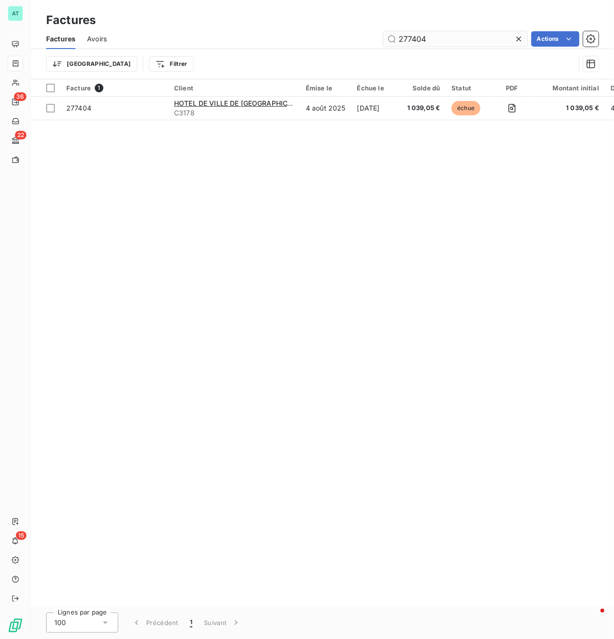
click at [441, 34] on input "277404" at bounding box center [455, 38] width 144 height 15
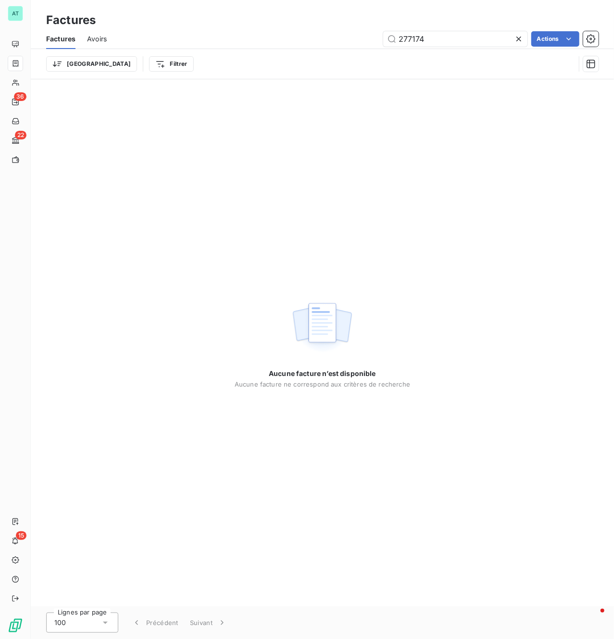
type input "277174"
click at [106, 37] on span "Avoirs" at bounding box center [97, 39] width 20 height 10
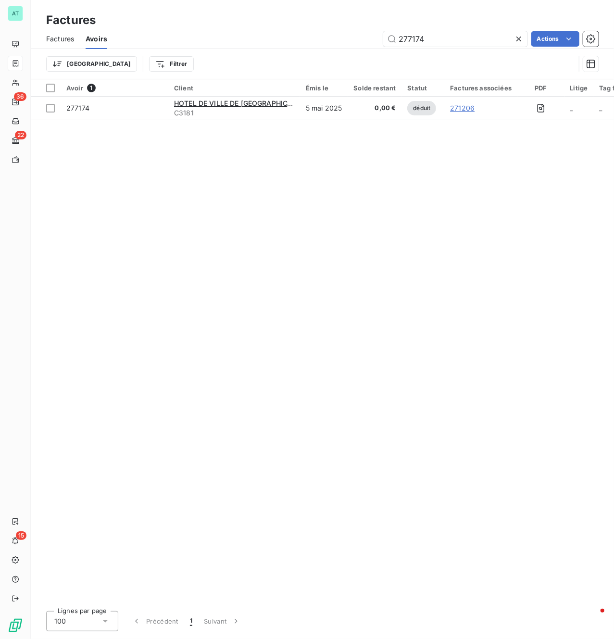
click at [358, 210] on div "Avoir 1 Client Émis le Solde restant Statut Factures associées PDF Litige Tag f…" at bounding box center [322, 341] width 583 height 524
click at [484, 37] on input "277174" at bounding box center [455, 38] width 144 height 15
paste input "89"
type input "277189"
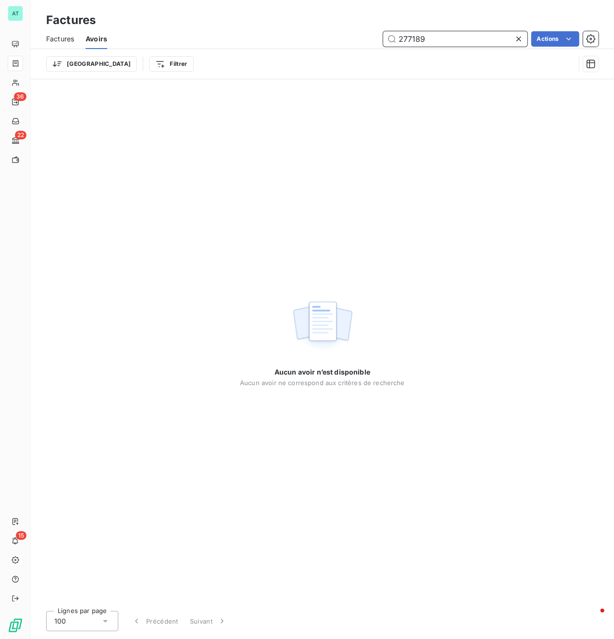
click at [73, 43] on div "Factures" at bounding box center [60, 39] width 28 height 20
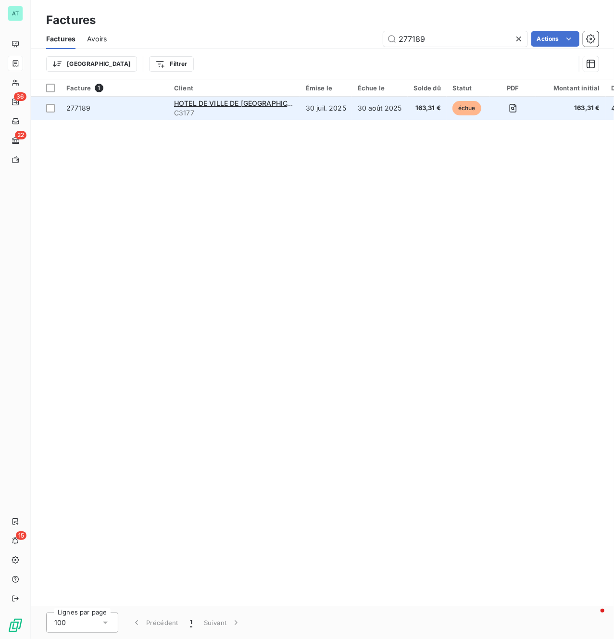
type input "277189"
click at [87, 104] on span "277189" at bounding box center [78, 108] width 24 height 8
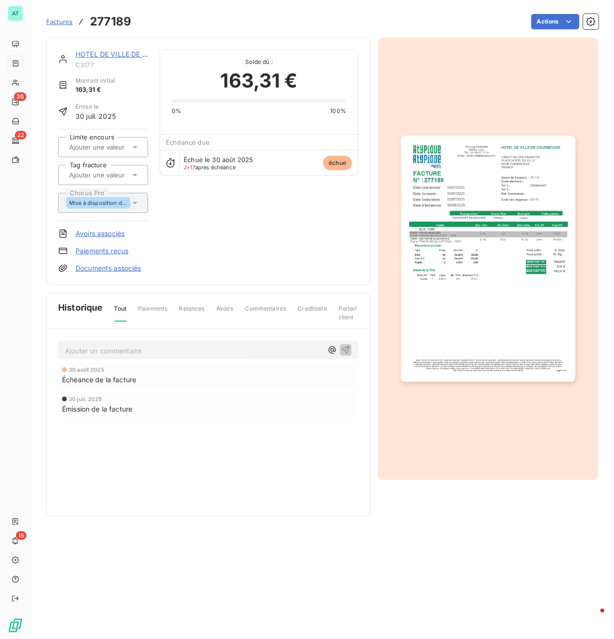
drag, startPoint x: 352, startPoint y: 172, endPoint x: 349, endPoint y: 166, distance: 6.7
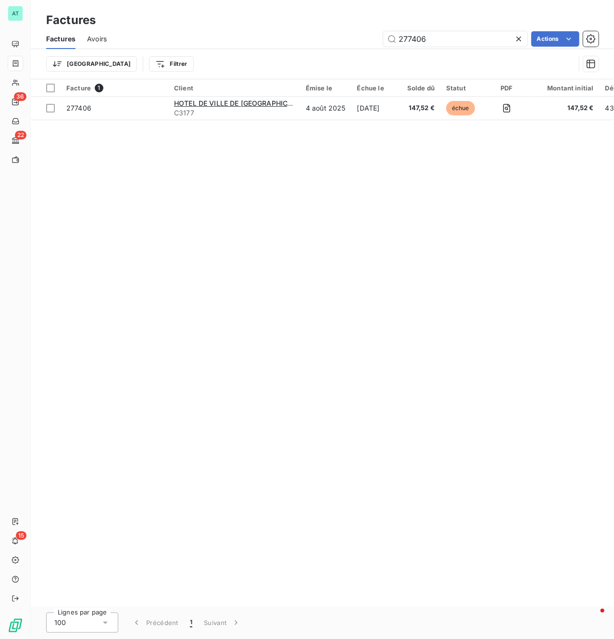
click at [435, 29] on div "Factures Avoirs 277406 Actions" at bounding box center [322, 39] width 583 height 20
click at [438, 38] on input "277406" at bounding box center [455, 38] width 144 height 15
paste input "817"
click at [441, 42] on input "278176" at bounding box center [455, 38] width 144 height 15
paste input "259"
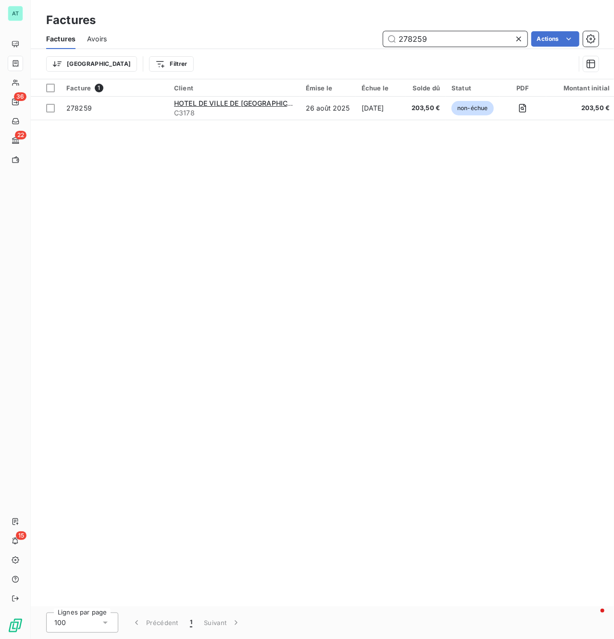
click at [429, 39] on input "278259" at bounding box center [455, 38] width 144 height 15
paste input "350"
click at [457, 37] on input "278350" at bounding box center [455, 38] width 144 height 15
paste input "1"
click at [455, 37] on input "278351" at bounding box center [455, 38] width 144 height 15
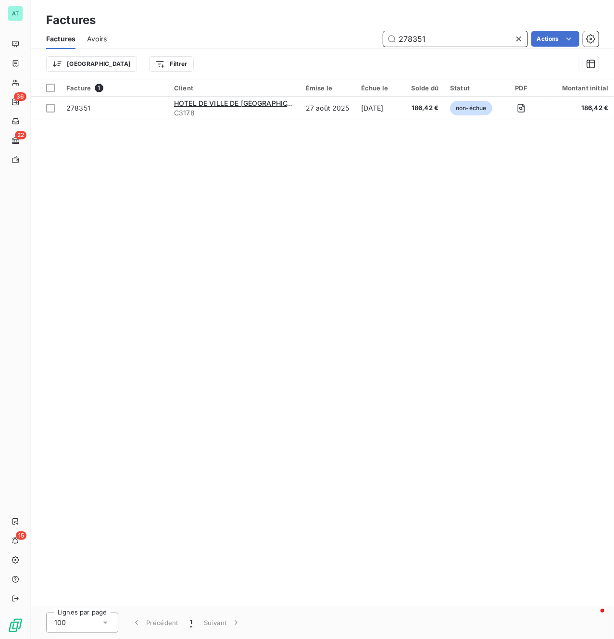
paste input "9052"
type input "279052"
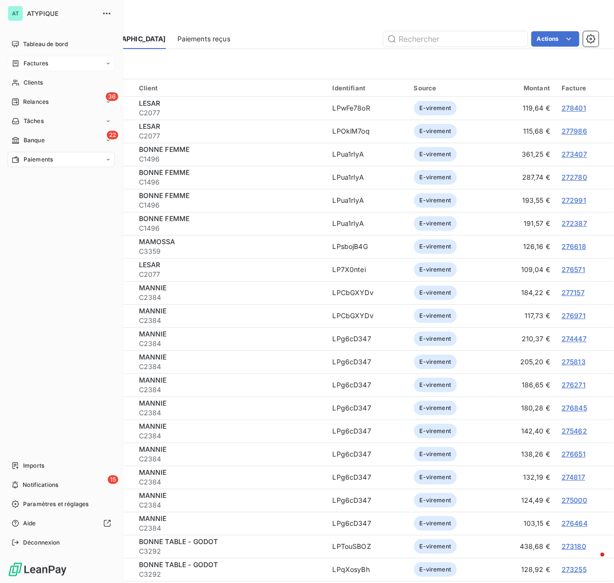
click at [36, 67] on span "Factures" at bounding box center [36, 63] width 25 height 9
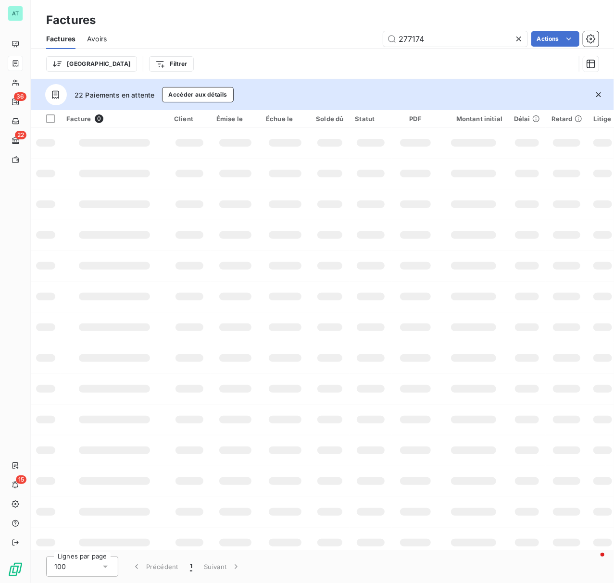
drag, startPoint x: 441, startPoint y: 42, endPoint x: 335, endPoint y: 39, distance: 106.8
click at [276, 46] on div "277174 Actions" at bounding box center [358, 38] width 480 height 15
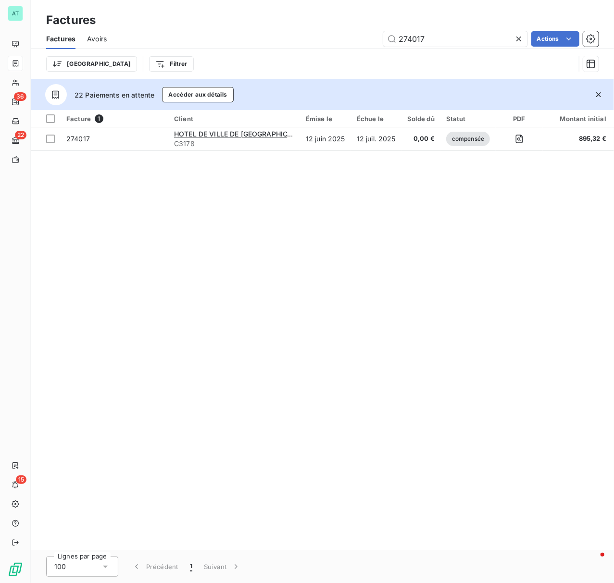
type input "274017"
click at [601, 94] on icon "button" at bounding box center [599, 95] width 10 height 10
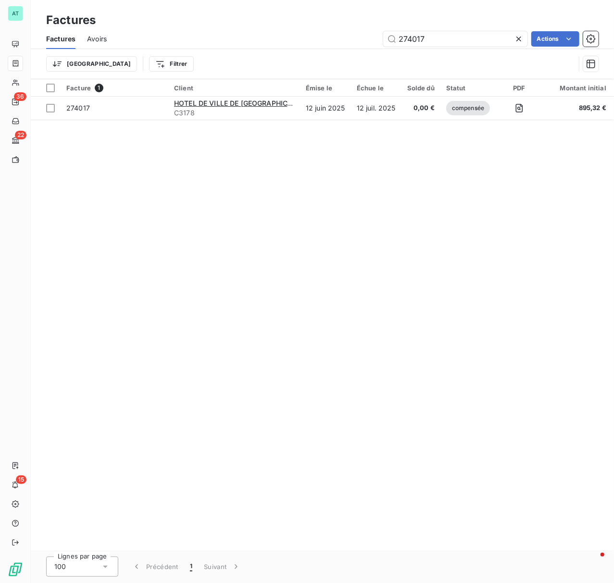
click at [229, 220] on div "Facture 1 Client Émise le Échue le Solde dû Statut PDF Montant initial Délai Re…" at bounding box center [322, 314] width 583 height 471
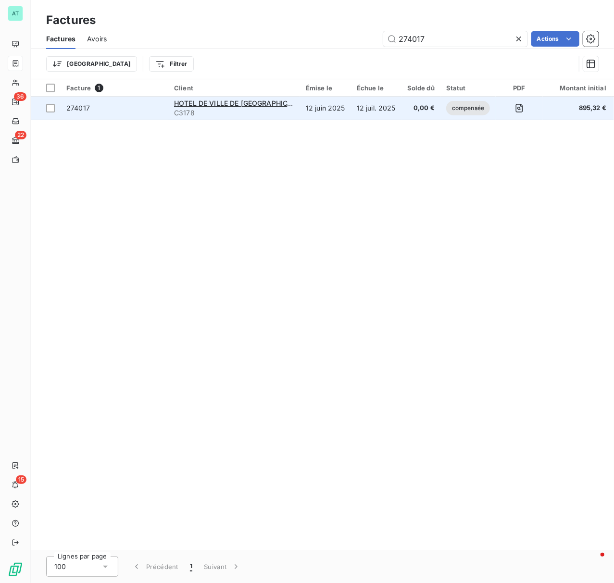
click at [82, 108] on span "274017" at bounding box center [78, 108] width 24 height 8
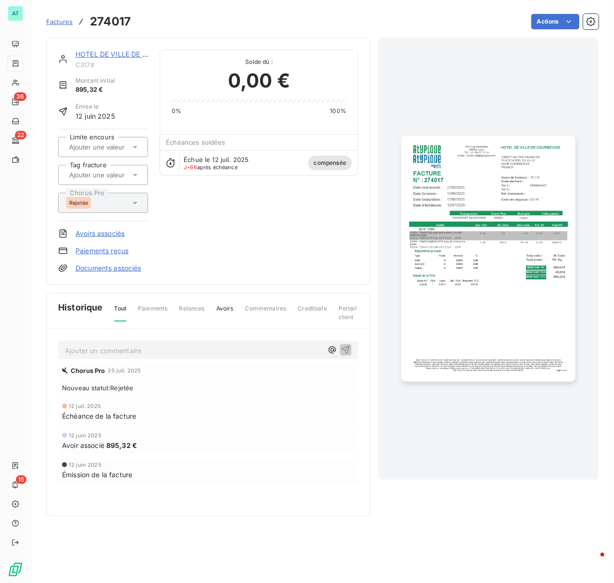
click at [521, 293] on img "button" at bounding box center [488, 259] width 174 height 246
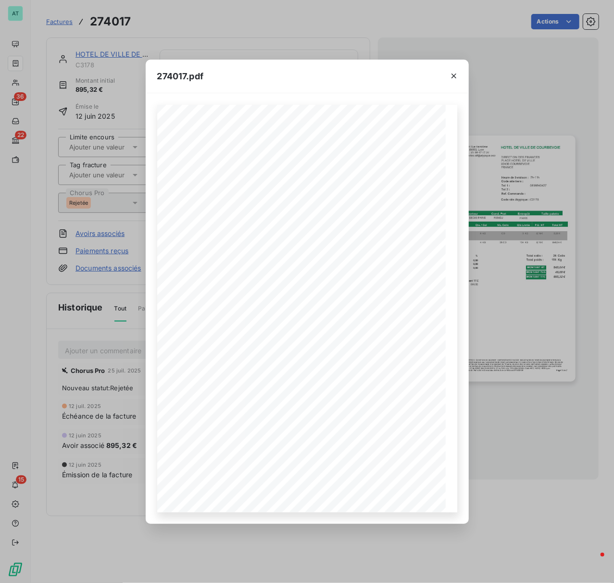
click at [521, 295] on div "274017.pdf HOTEL DE VILLE DE COURBEVOIE DIRECTION DES FINANCES PLACE HOTEL DE V…" at bounding box center [307, 291] width 614 height 583
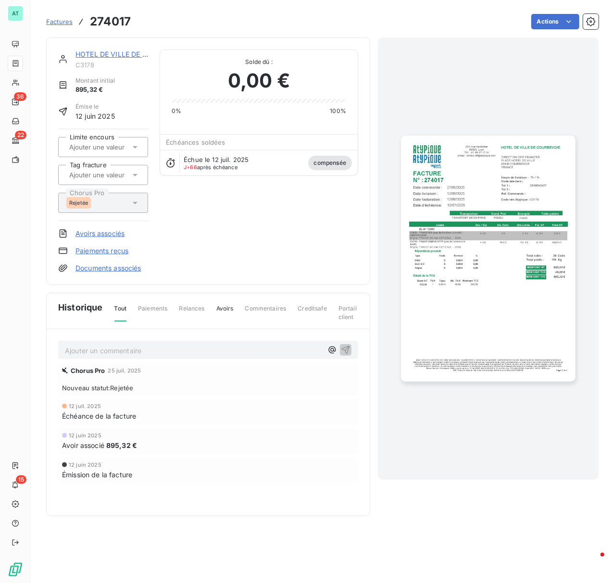
click at [84, 230] on link "Avoirs associés" at bounding box center [99, 234] width 49 height 10
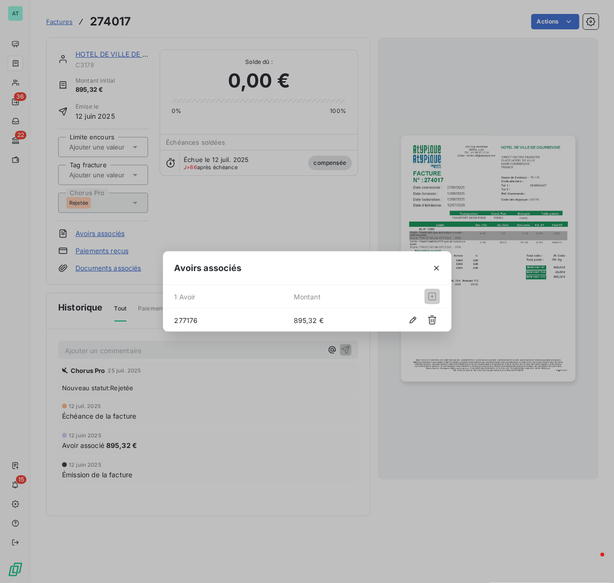
click at [114, 20] on div "Avoirs associés 1 Avoir Montant 277176 895,32 €" at bounding box center [307, 291] width 614 height 583
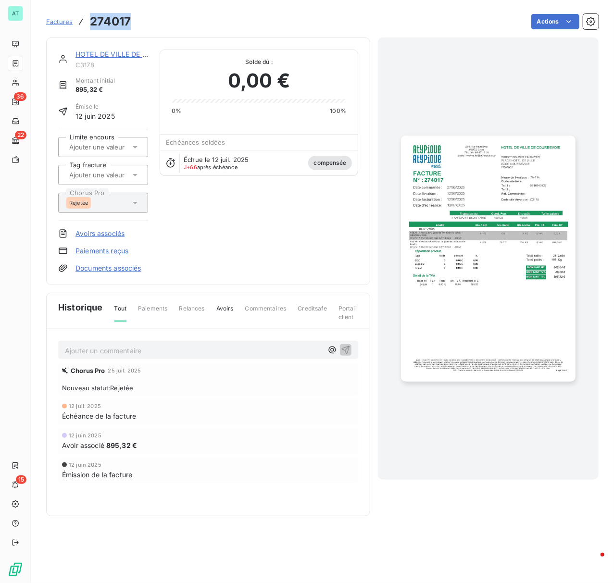
click at [114, 20] on h3 "274017" at bounding box center [110, 21] width 41 height 17
copy h3 "274017"
click at [98, 233] on link "Avoirs associés" at bounding box center [99, 234] width 49 height 10
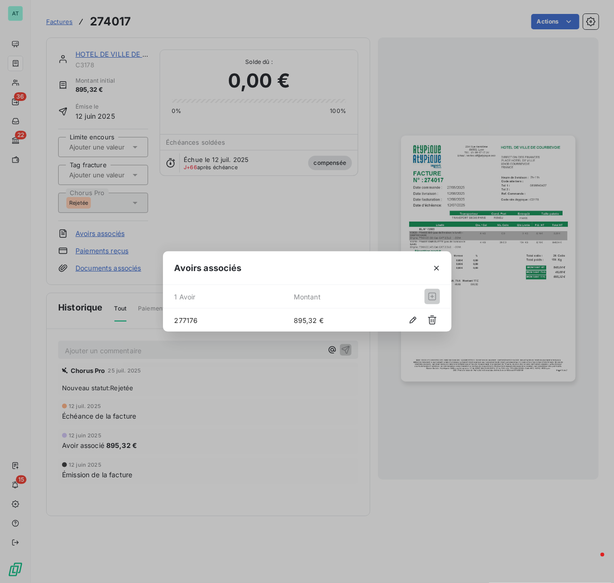
click at [183, 318] on span "277176" at bounding box center [234, 320] width 119 height 10
click at [183, 317] on span "277176" at bounding box center [234, 320] width 119 height 10
copy span "277176"
copy div "277176 895,32 €"
drag, startPoint x: 334, startPoint y: 318, endPoint x: 164, endPoint y: 276, distance: 174.5
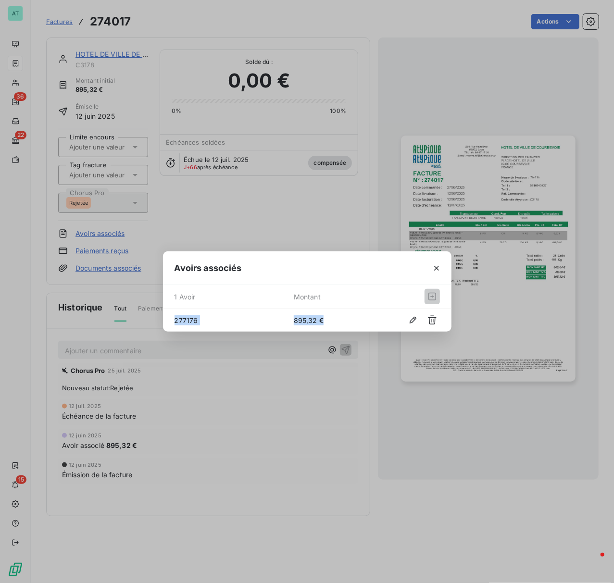
click at [141, 311] on div "Avoirs associés 1 Avoir Montant 277176 895,32 €" at bounding box center [307, 291] width 614 height 583
